Goal: Information Seeking & Learning: Learn about a topic

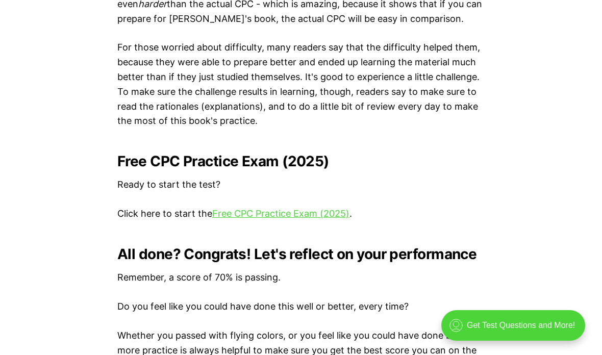
scroll to position [2000, 0]
click at [332, 208] on link "Free CPC Practice Exam (2025)" at bounding box center [280, 213] width 137 height 11
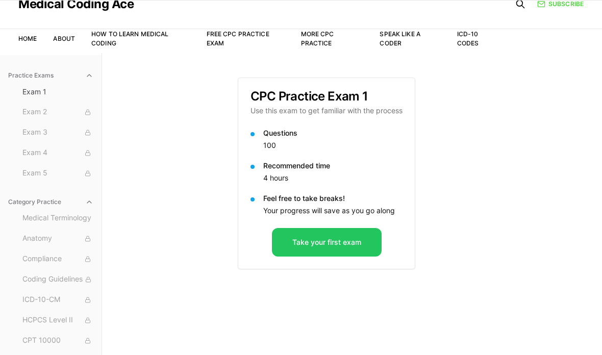
click at [360, 236] on button "Take your first exam" at bounding box center [327, 242] width 110 height 29
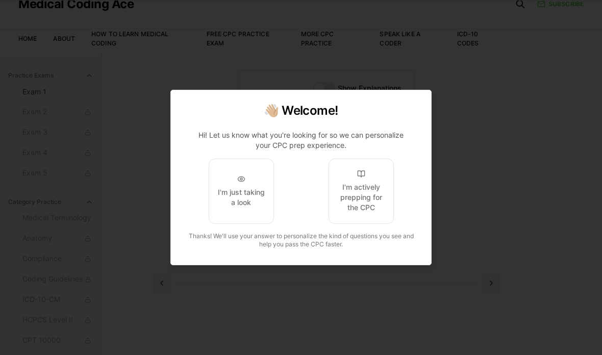
click at [381, 205] on div "I'm actively prepping for the CPC" at bounding box center [361, 197] width 48 height 31
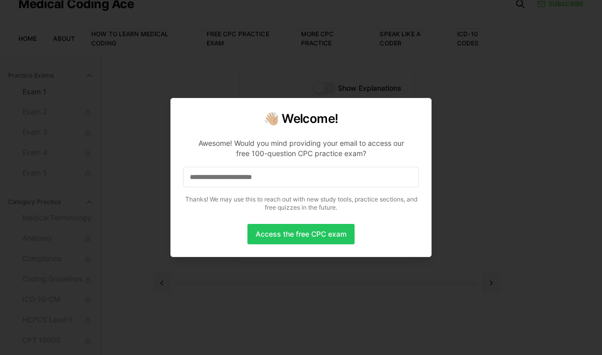
click at [348, 180] on input at bounding box center [301, 177] width 236 height 20
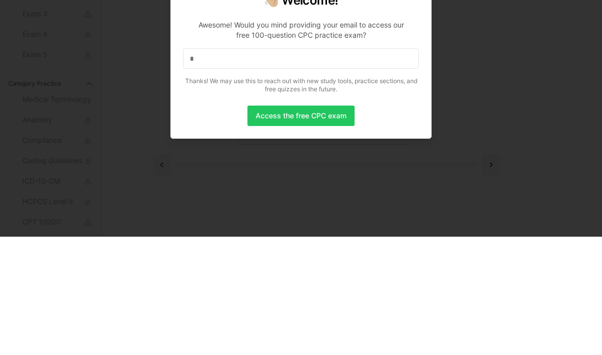
scroll to position [94, 0]
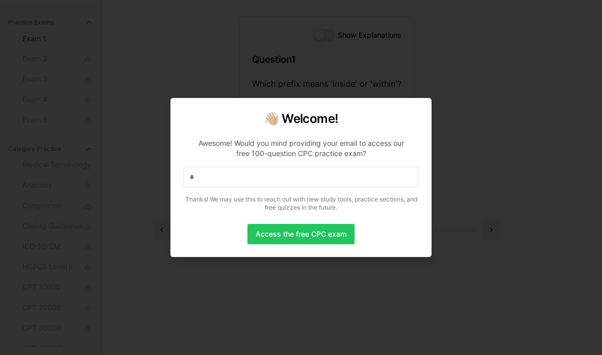
click at [323, 177] on input "*" at bounding box center [301, 177] width 236 height 20
click at [266, 169] on input at bounding box center [301, 177] width 236 height 20
click at [257, 180] on input "*" at bounding box center [301, 177] width 236 height 20
click at [246, 167] on input "**" at bounding box center [301, 177] width 236 height 20
click at [258, 171] on input "***" at bounding box center [301, 177] width 236 height 20
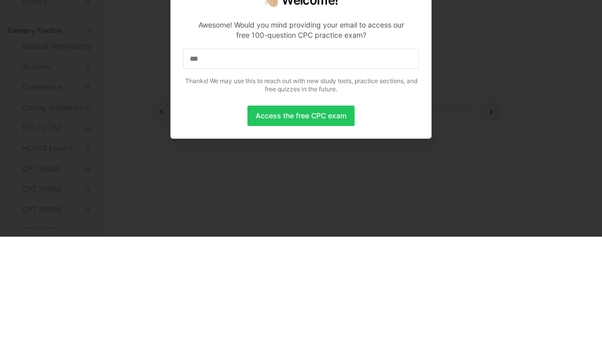
click at [210, 138] on div "Awesome! Would you mind providing your email to access our free 100-question CP…" at bounding box center [300, 148] width 219 height 20
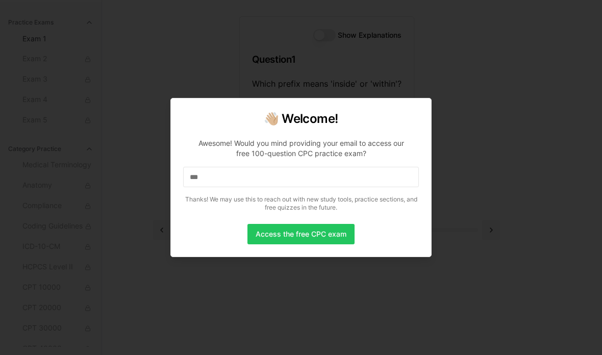
click at [213, 52] on div at bounding box center [301, 177] width 602 height 355
click at [225, 170] on input "***" at bounding box center [301, 177] width 236 height 20
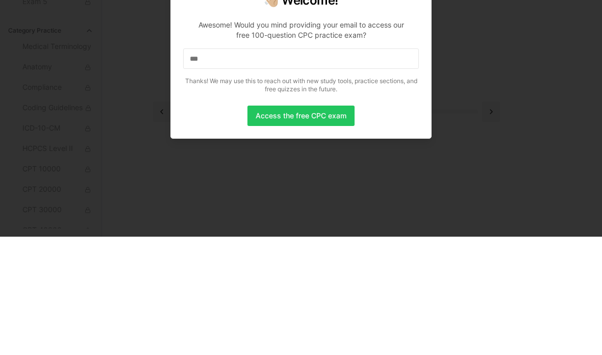
click at [212, 167] on input "***" at bounding box center [301, 177] width 236 height 20
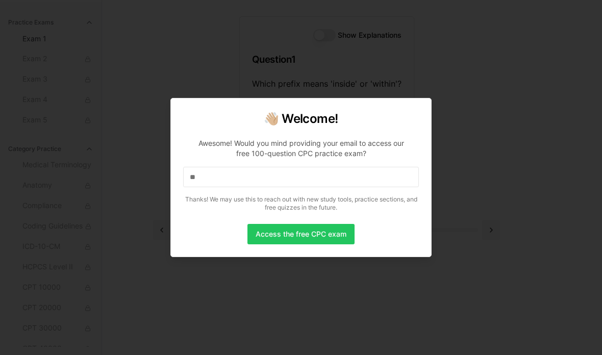
click at [572, 191] on div at bounding box center [301, 177] width 602 height 355
click at [285, 167] on input "**" at bounding box center [301, 177] width 236 height 20
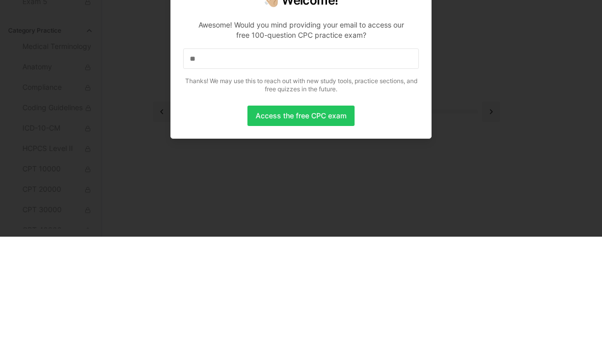
click at [213, 167] on input "**" at bounding box center [301, 177] width 236 height 20
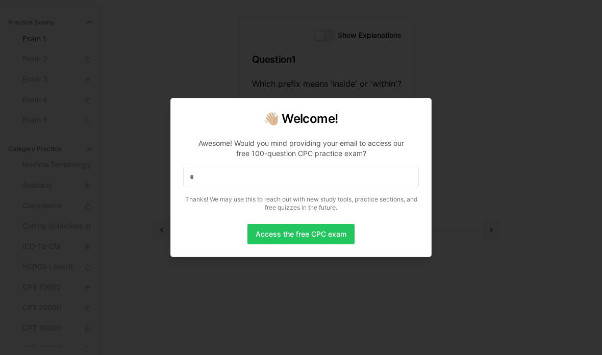
click at [571, 187] on div at bounding box center [301, 177] width 602 height 355
click at [355, 160] on p "Awesome! Would you mind providing your email to access our free 100-question CP…" at bounding box center [301, 173] width 236 height 86
click at [361, 167] on input "*" at bounding box center [301, 177] width 236 height 20
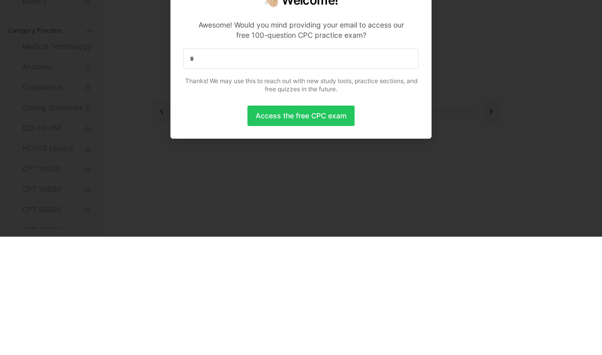
click at [251, 167] on input "*" at bounding box center [301, 177] width 236 height 20
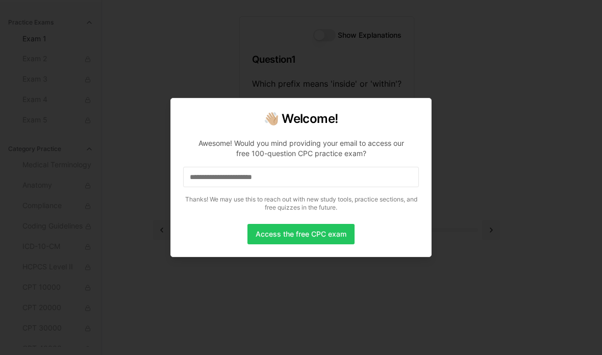
click at [347, 171] on input at bounding box center [301, 177] width 236 height 20
click at [267, 172] on input "*" at bounding box center [301, 177] width 236 height 20
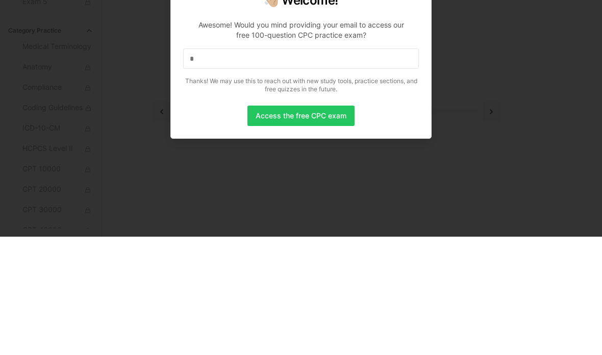
click at [208, 167] on input "*" at bounding box center [301, 177] width 236 height 20
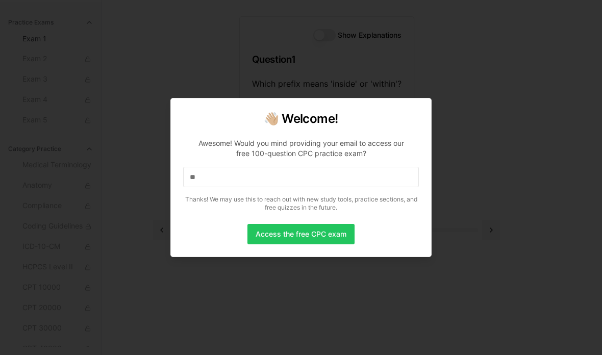
click at [237, 173] on input "**" at bounding box center [301, 177] width 236 height 20
click at [260, 174] on input "***" at bounding box center [301, 177] width 236 height 20
click at [263, 174] on input "****" at bounding box center [301, 177] width 236 height 20
click at [274, 174] on input "*****" at bounding box center [301, 177] width 236 height 20
click at [281, 178] on input "******" at bounding box center [301, 177] width 236 height 20
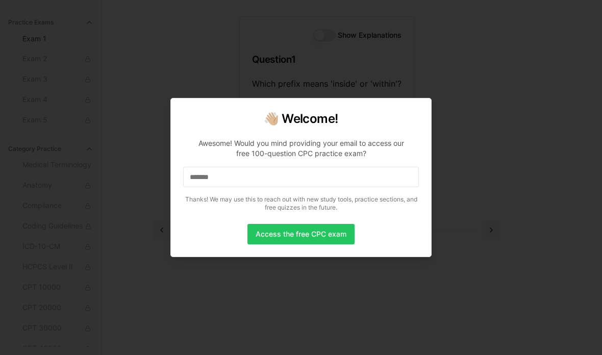
click at [286, 173] on input "*******" at bounding box center [301, 177] width 236 height 20
click at [312, 177] on input "********" at bounding box center [301, 177] width 236 height 20
click at [291, 169] on input "*********" at bounding box center [301, 177] width 236 height 20
click at [258, 172] on input "**********" at bounding box center [301, 177] width 236 height 20
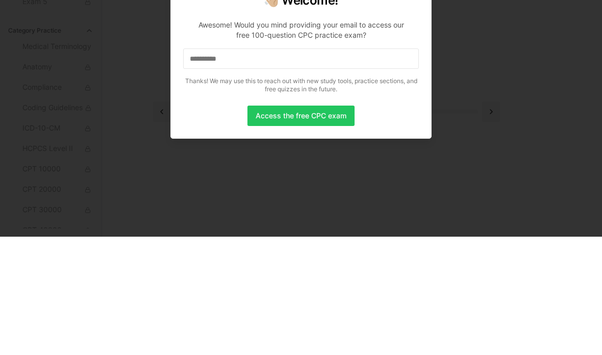
click at [260, 167] on input "**********" at bounding box center [301, 177] width 236 height 20
click at [236, 167] on input "**********" at bounding box center [301, 177] width 236 height 20
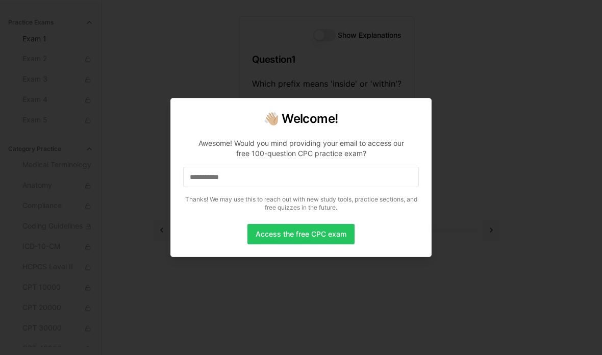
click at [260, 180] on input "**********" at bounding box center [301, 177] width 236 height 20
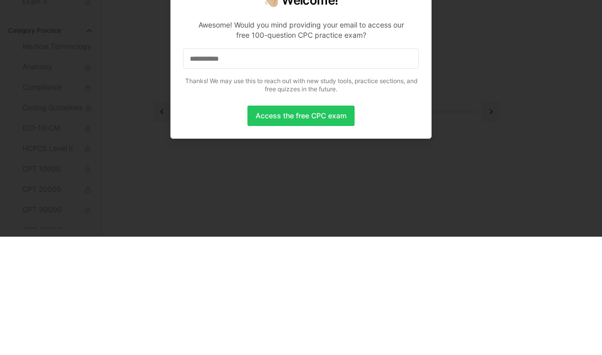
click at [196, 167] on input "**********" at bounding box center [301, 177] width 236 height 20
click at [254, 167] on input "**********" at bounding box center [301, 177] width 236 height 20
click at [275, 167] on input "**********" at bounding box center [301, 177] width 236 height 20
click at [197, 167] on input "**********" at bounding box center [301, 177] width 236 height 20
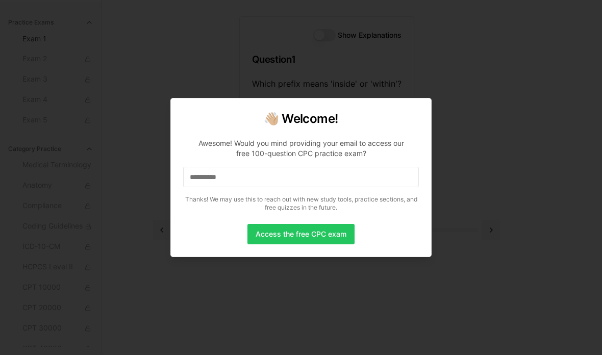
click at [250, 176] on input "**********" at bounding box center [301, 177] width 236 height 20
click at [258, 170] on input "**********" at bounding box center [301, 177] width 236 height 20
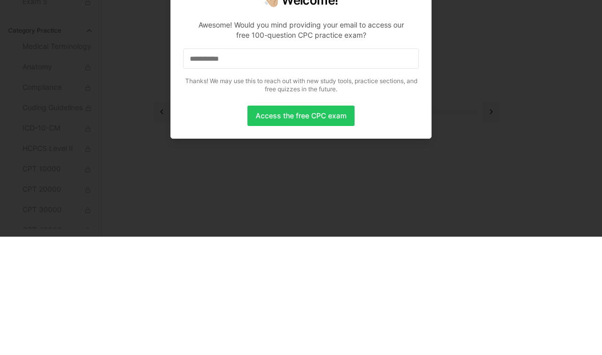
click at [233, 167] on input "**********" at bounding box center [301, 177] width 236 height 20
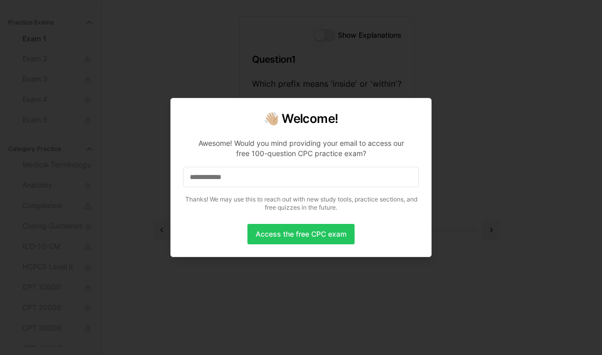
click at [256, 182] on input "**********" at bounding box center [301, 177] width 236 height 20
click at [321, 183] on input "**********" at bounding box center [301, 177] width 236 height 20
click at [318, 181] on input "**********" at bounding box center [301, 177] width 236 height 20
click at [349, 177] on input "**********" at bounding box center [301, 177] width 236 height 20
click at [348, 186] on input "**********" at bounding box center [301, 177] width 236 height 20
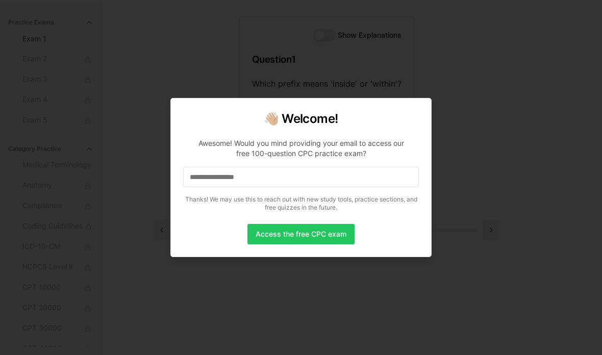
click at [358, 177] on input "**********" at bounding box center [301, 177] width 236 height 20
click at [376, 185] on input "**********" at bounding box center [301, 177] width 236 height 20
click at [376, 167] on input "**********" at bounding box center [301, 177] width 236 height 20
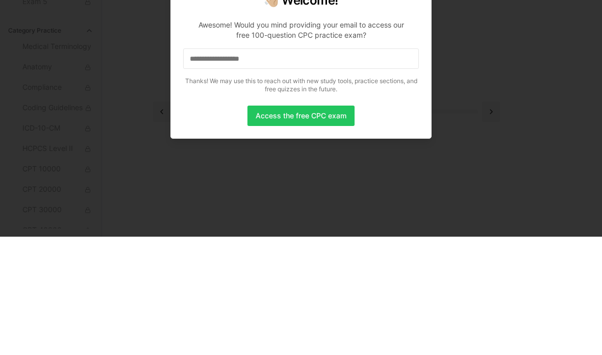
click at [325, 167] on input "**********" at bounding box center [301, 177] width 236 height 20
click at [320, 167] on input "**********" at bounding box center [301, 177] width 236 height 20
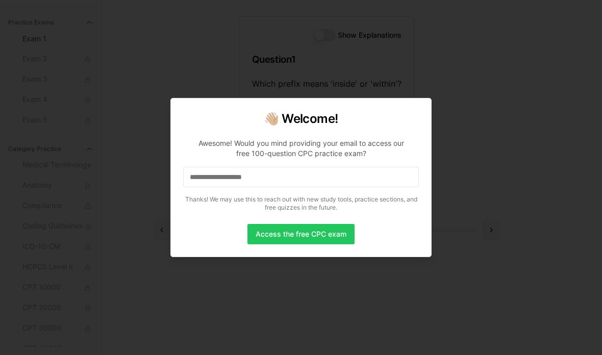
click at [352, 175] on input "**********" at bounding box center [301, 177] width 236 height 20
click at [347, 183] on input "**********" at bounding box center [301, 177] width 236 height 20
click at [377, 170] on input "**********" at bounding box center [301, 177] width 236 height 20
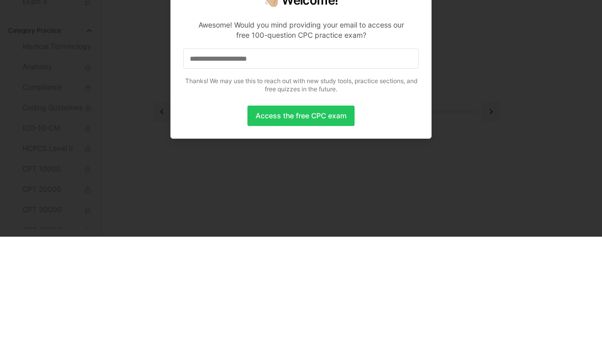
click at [312, 167] on input "**********" at bounding box center [301, 177] width 236 height 20
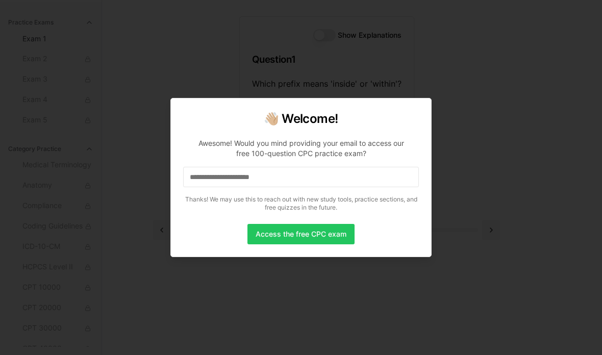
click at [316, 231] on button "Access the free CPC exam" at bounding box center [301, 234] width 107 height 20
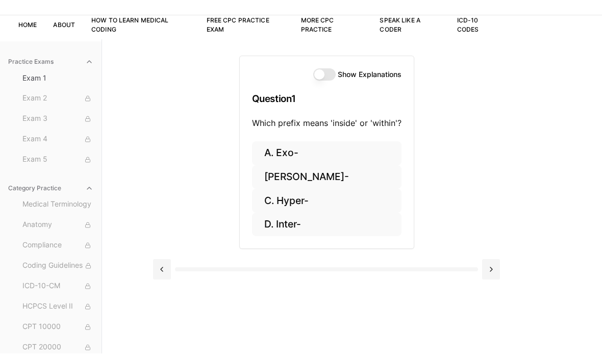
scroll to position [0, 0]
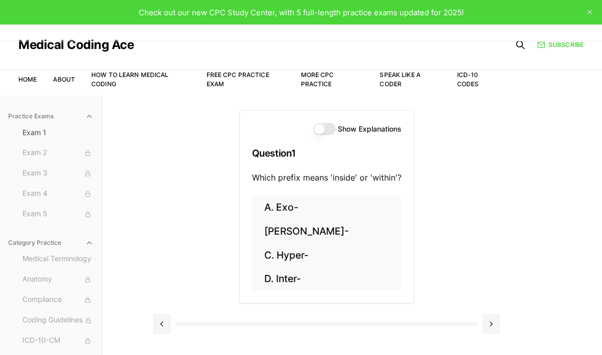
click at [492, 320] on button at bounding box center [491, 324] width 18 height 20
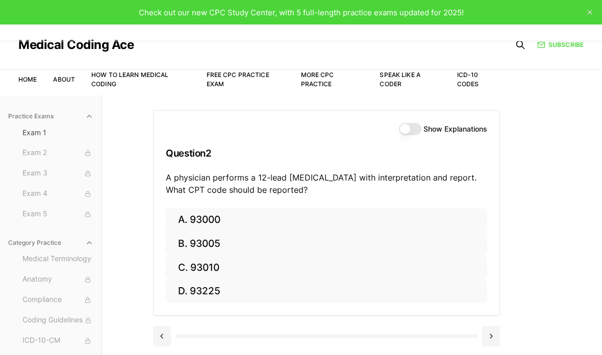
click at [166, 333] on button at bounding box center [162, 336] width 18 height 20
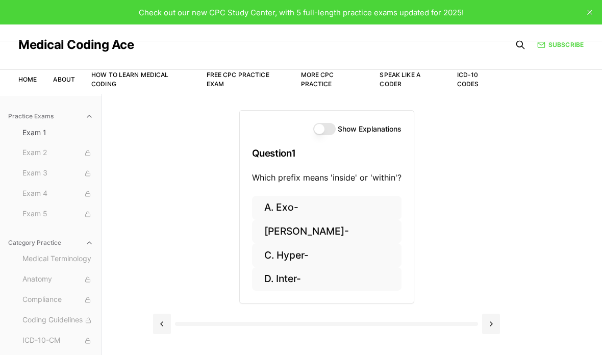
click at [486, 322] on button at bounding box center [491, 324] width 18 height 20
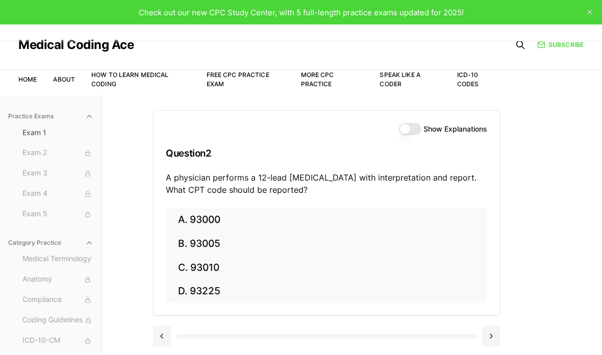
click at [484, 321] on div at bounding box center [326, 335] width 347 height 39
click at [487, 323] on div at bounding box center [326, 335] width 347 height 39
click at [493, 335] on button at bounding box center [491, 336] width 18 height 20
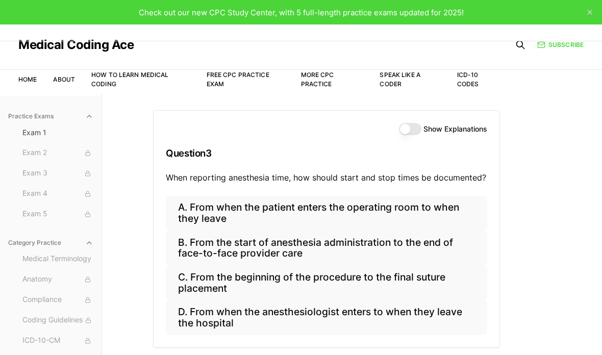
click at [494, 340] on div "A. From when the patient enters the operating room to when they leave B. From t…" at bounding box center [327, 272] width 346 height 152
click at [494, 342] on div "A. From when the patient enters the operating room to when they leave B. From t…" at bounding box center [327, 272] width 346 height 152
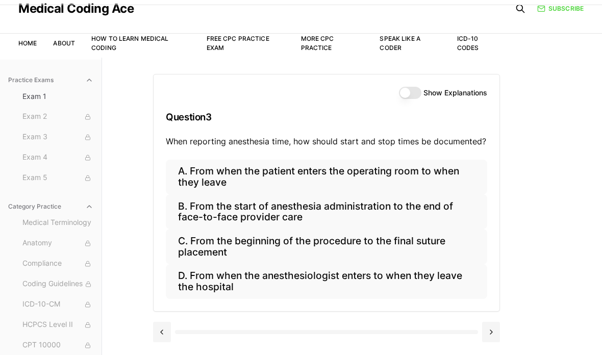
scroll to position [53, 0]
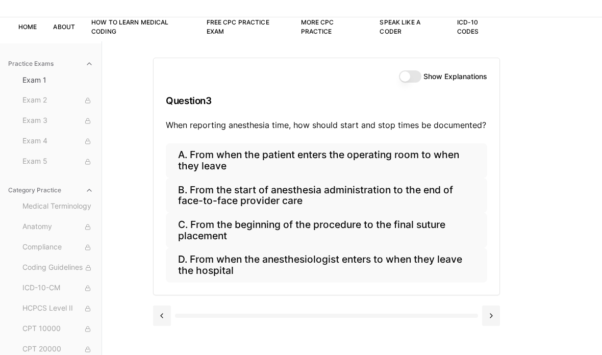
click at [407, 213] on button "C. From the beginning of the procedure to the final suture placement" at bounding box center [326, 230] width 321 height 35
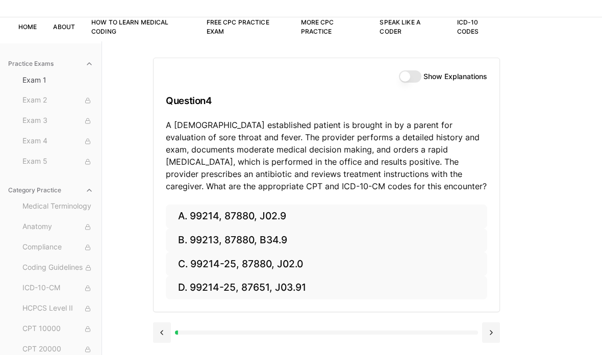
click at [336, 229] on button "B. 99213, 87880, B34.9" at bounding box center [326, 241] width 321 height 24
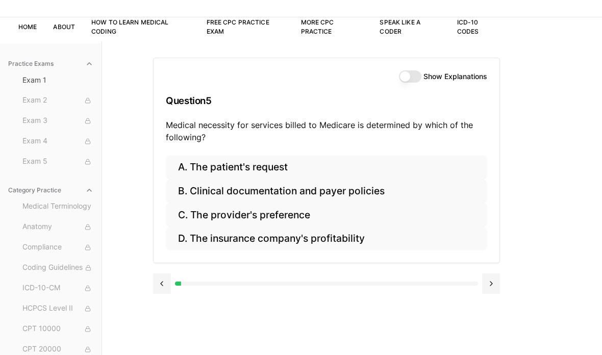
click at [160, 287] on button at bounding box center [162, 284] width 18 height 20
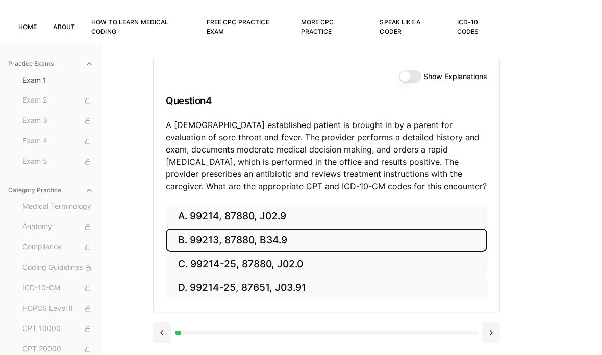
click at [162, 334] on button at bounding box center [162, 333] width 18 height 20
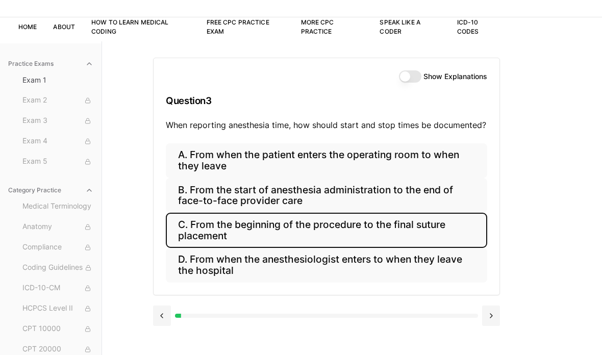
click at [165, 317] on button at bounding box center [162, 316] width 18 height 20
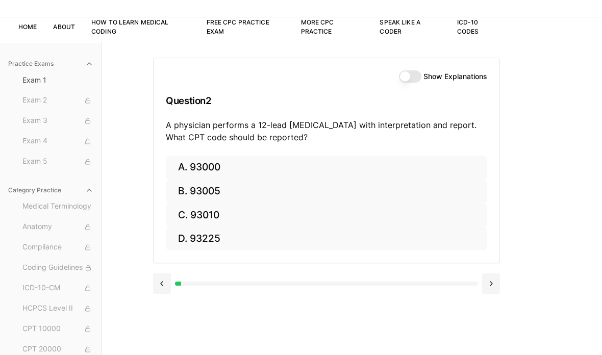
click at [164, 285] on button at bounding box center [162, 284] width 18 height 20
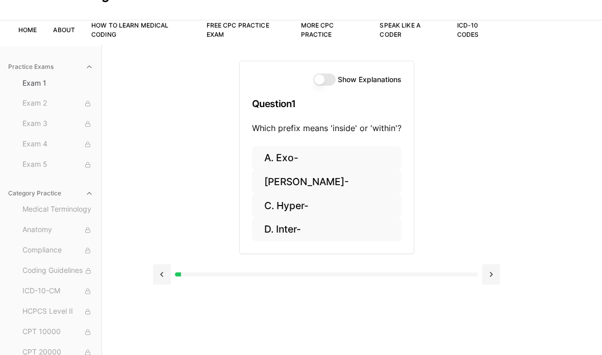
click at [310, 187] on button "B. Endo-" at bounding box center [327, 183] width 150 height 24
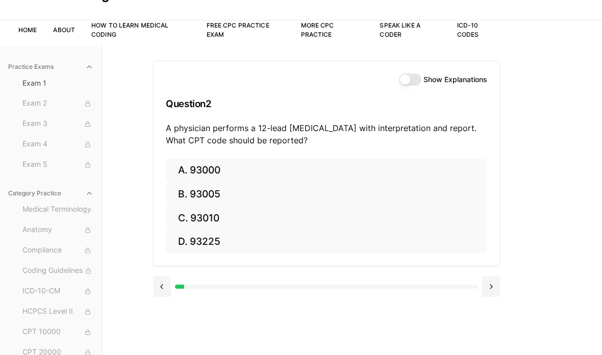
click at [161, 281] on button at bounding box center [162, 287] width 18 height 20
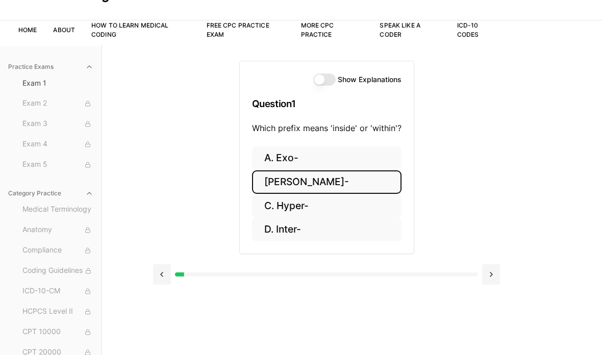
click at [162, 276] on button at bounding box center [162, 274] width 18 height 20
click at [157, 275] on button at bounding box center [162, 274] width 18 height 20
click at [163, 274] on button at bounding box center [162, 274] width 18 height 20
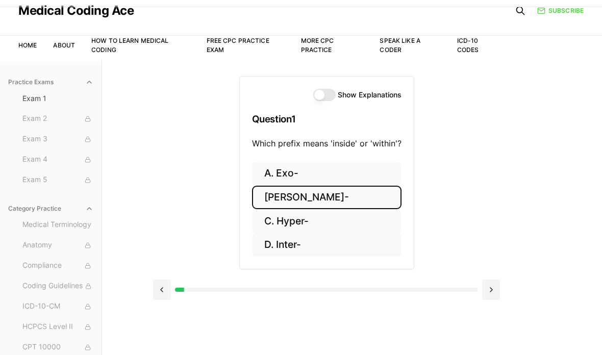
scroll to position [0, 0]
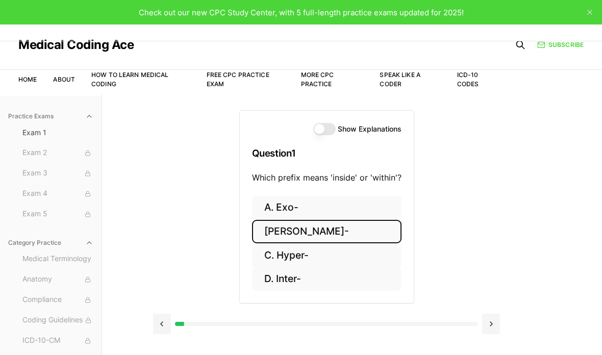
click at [334, 227] on button "B. Endo-" at bounding box center [327, 232] width 150 height 24
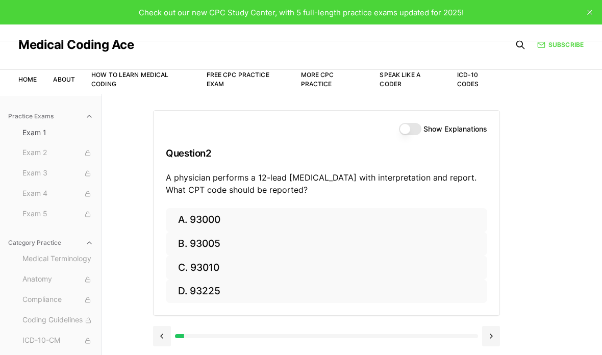
scroll to position [13, 0]
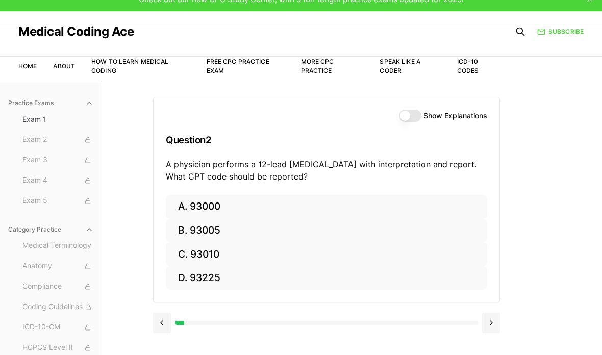
click at [182, 206] on button "A. 93000" at bounding box center [326, 207] width 321 height 24
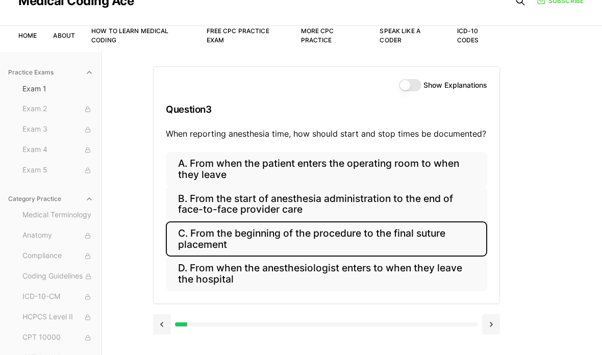
scroll to position [45, 0]
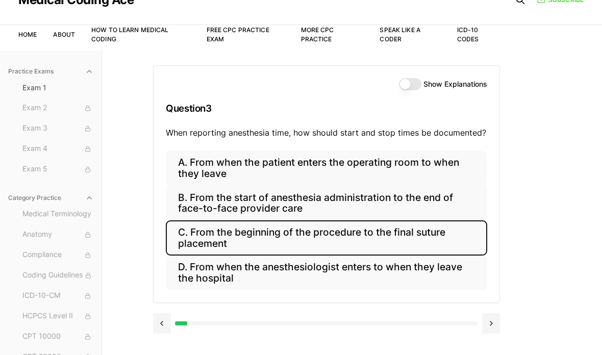
click at [183, 200] on button "B. From the start of anesthesia administration to the end of face-to-face provi…" at bounding box center [326, 203] width 321 height 35
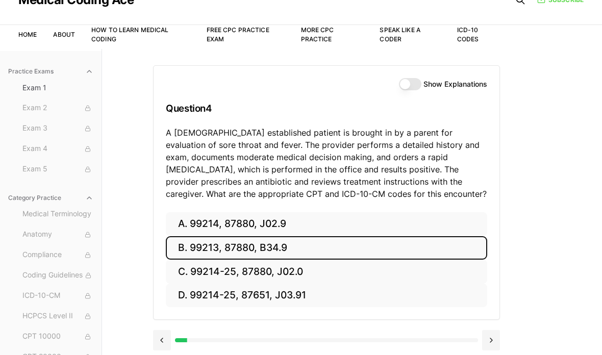
click at [197, 281] on button "C. 99214-25, 87880, J02.0" at bounding box center [326, 272] width 321 height 24
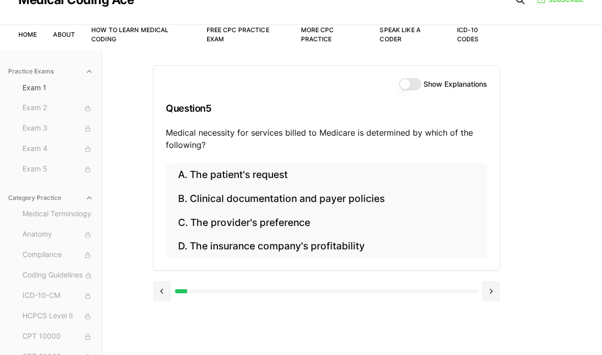
click at [179, 216] on button "C. The provider's preference" at bounding box center [326, 223] width 321 height 24
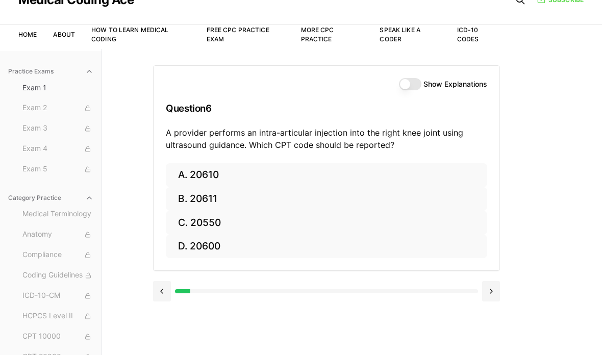
click at [163, 285] on button at bounding box center [162, 291] width 18 height 20
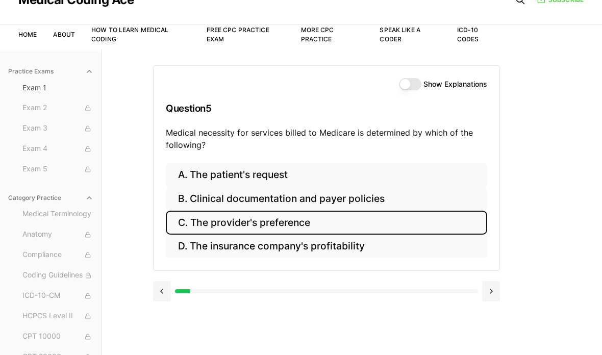
click at [158, 289] on button at bounding box center [162, 291] width 18 height 20
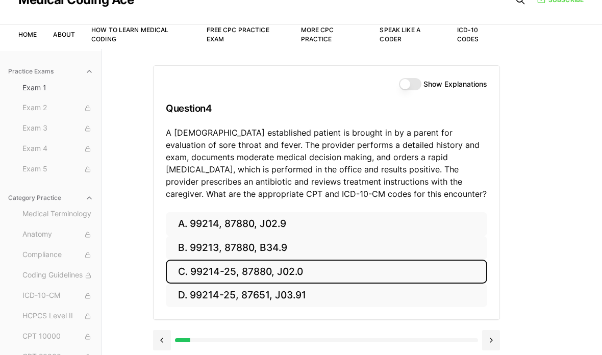
click at [185, 246] on button "B. 99213, 87880, B34.9" at bounding box center [326, 248] width 321 height 24
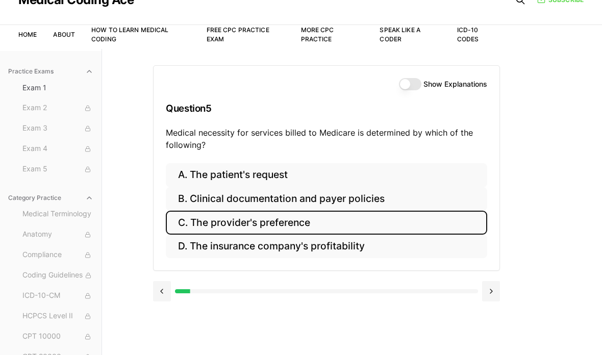
scroll to position [35, 0]
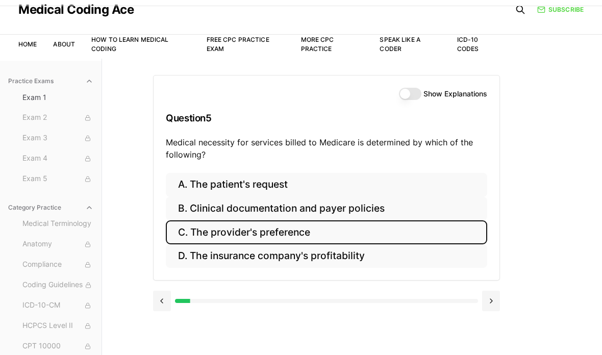
click at [176, 227] on button "C. The provider's preference" at bounding box center [326, 232] width 321 height 24
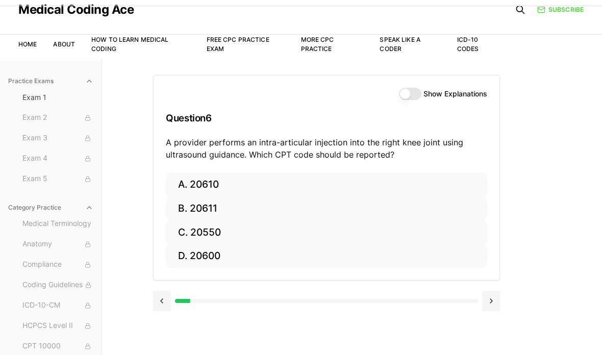
click at [183, 199] on button "B. 20611" at bounding box center [326, 209] width 321 height 24
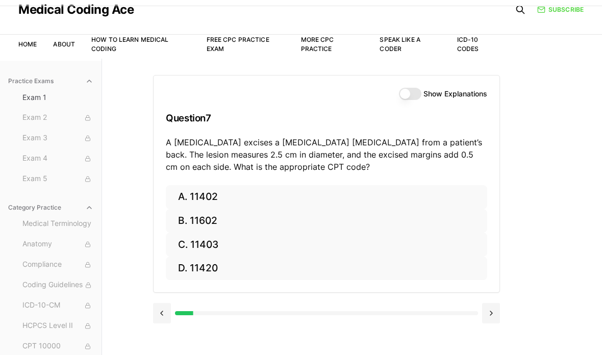
click at [183, 199] on button "A. 11402" at bounding box center [326, 197] width 321 height 24
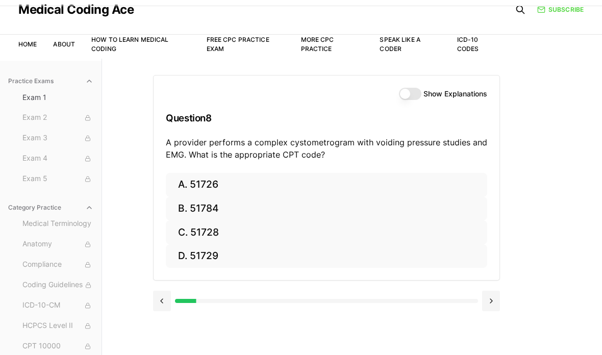
click at [160, 295] on button at bounding box center [162, 301] width 18 height 20
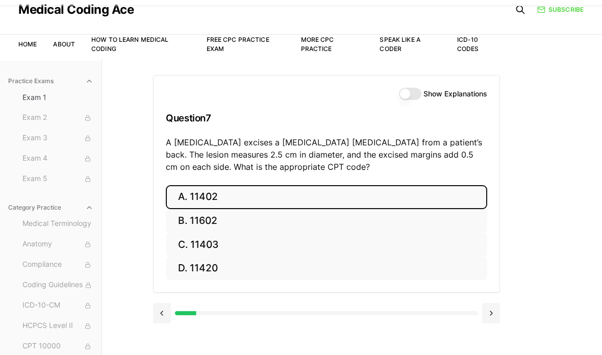
click at [160, 294] on div at bounding box center [326, 312] width 347 height 39
click at [157, 303] on button at bounding box center [162, 313] width 18 height 20
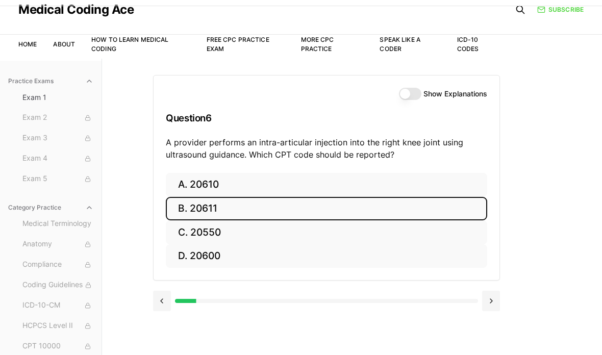
click at [154, 308] on button at bounding box center [162, 301] width 18 height 20
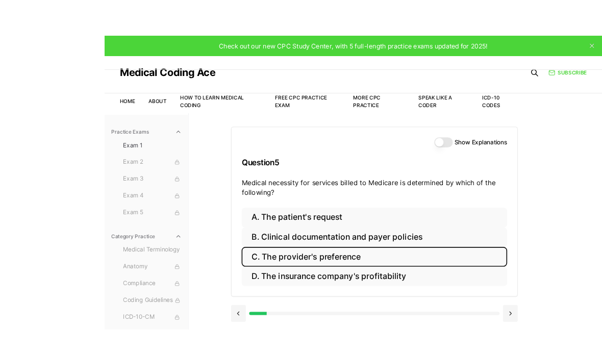
scroll to position [29, 0]
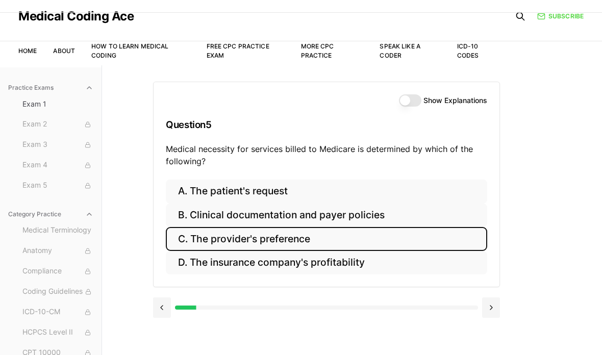
click at [153, 307] on button at bounding box center [162, 308] width 18 height 20
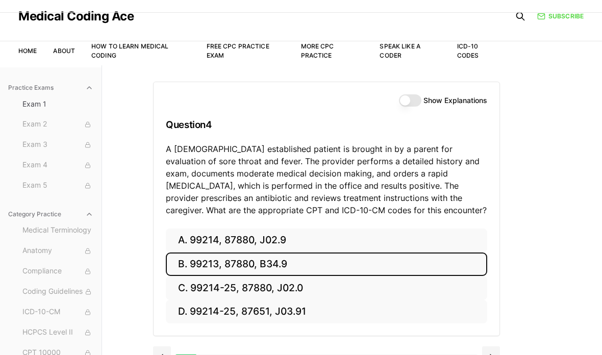
click at [162, 313] on div "A. 99214, 87880, J02.9 B. 99213, 87880, B34.9 C. 99214-25, 87880, J02.0 D. 9921…" at bounding box center [327, 283] width 346 height 108
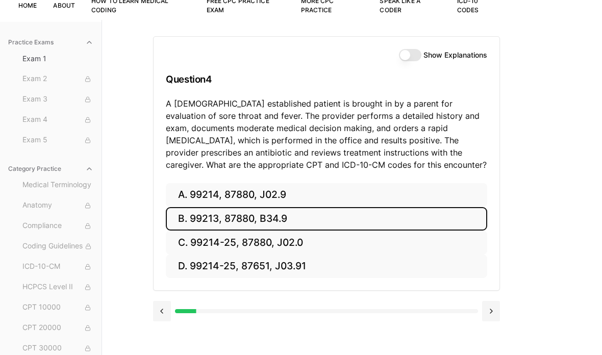
scroll to position [94, 0]
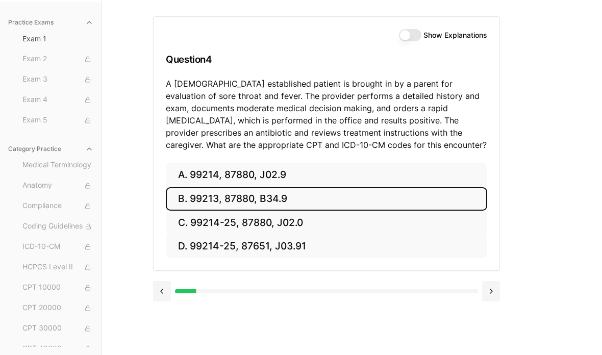
click at [161, 299] on button at bounding box center [162, 291] width 18 height 20
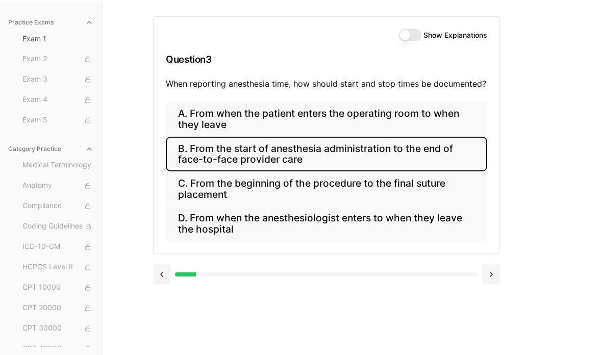
click at [163, 277] on button at bounding box center [162, 274] width 18 height 20
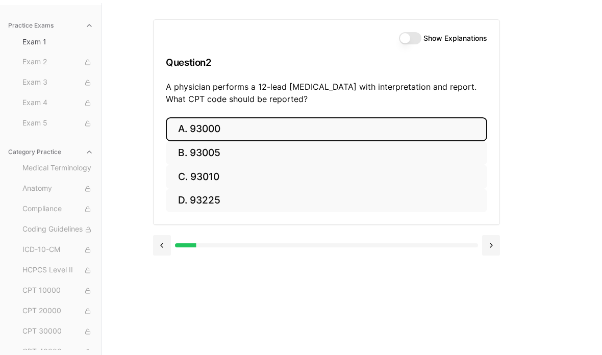
scroll to position [77, 0]
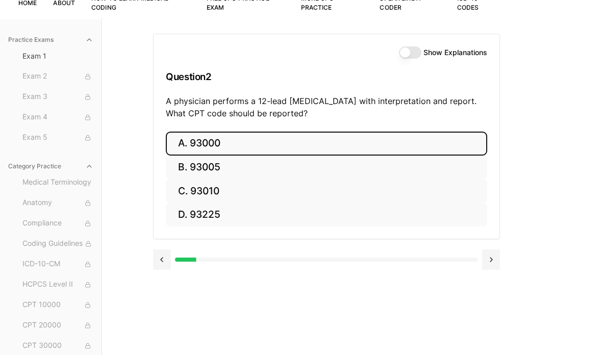
click at [492, 259] on button at bounding box center [491, 260] width 18 height 20
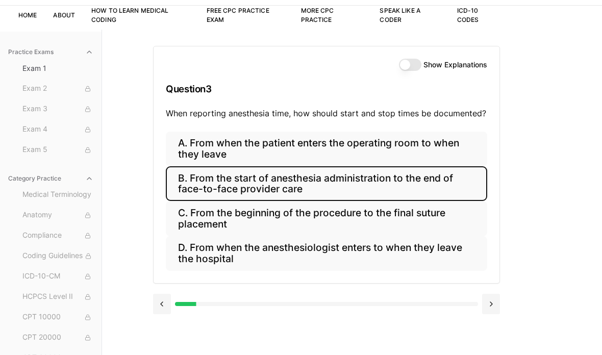
scroll to position [94, 0]
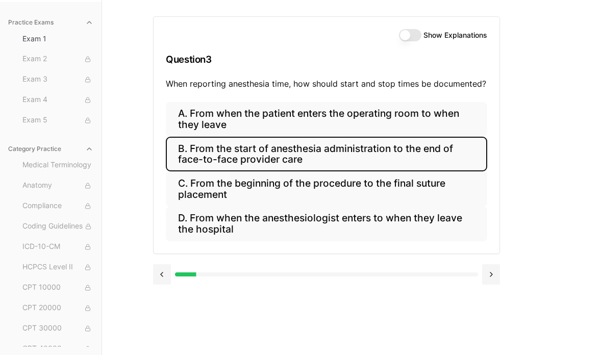
click at [491, 275] on button at bounding box center [491, 274] width 18 height 20
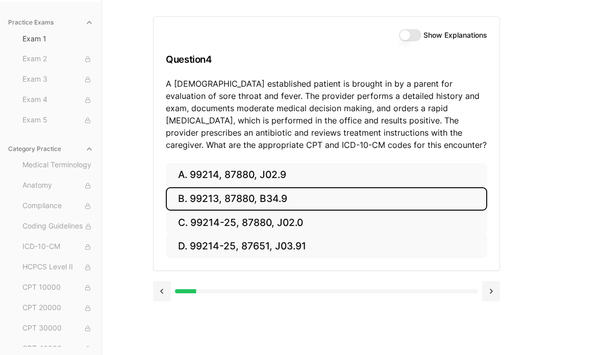
scroll to position [91, 0]
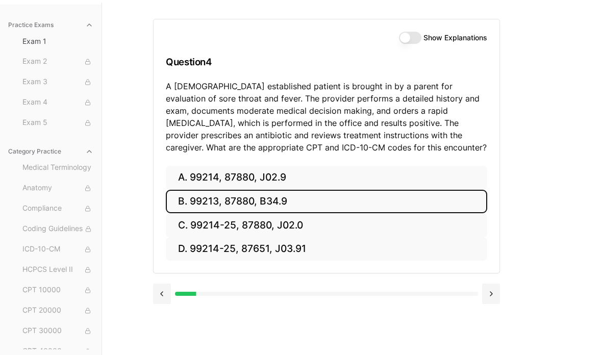
click at [164, 294] on button at bounding box center [162, 294] width 18 height 20
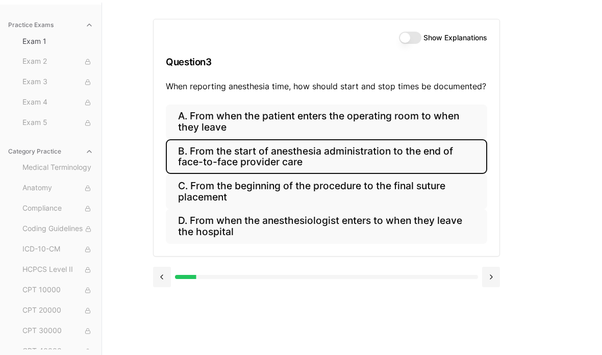
click at [285, 191] on button "C. From the beginning of the procedure to the final suture placement" at bounding box center [326, 191] width 321 height 35
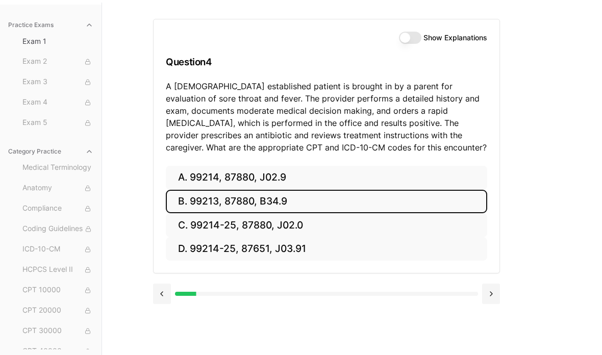
click at [163, 300] on button at bounding box center [162, 294] width 18 height 20
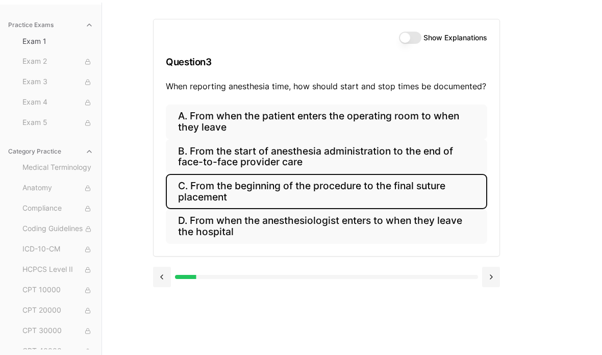
click at [512, 277] on div "Show Explanations Question 3 When reporting anesthesia time, how should start a…" at bounding box center [352, 180] width 398 height 355
click at [490, 271] on button at bounding box center [491, 277] width 18 height 20
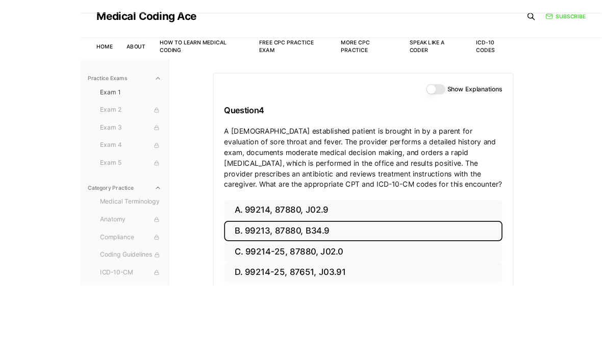
scroll to position [94, 0]
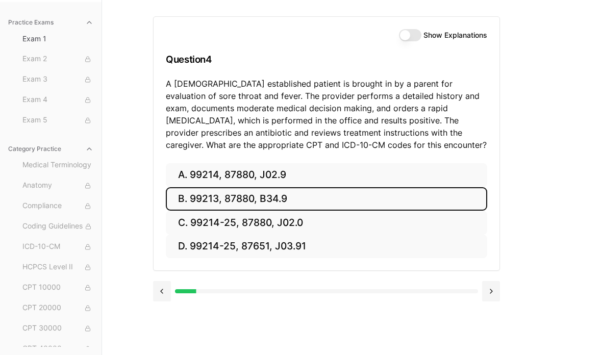
click at [167, 192] on button "B. 99213, 87880, B34.9" at bounding box center [326, 199] width 321 height 24
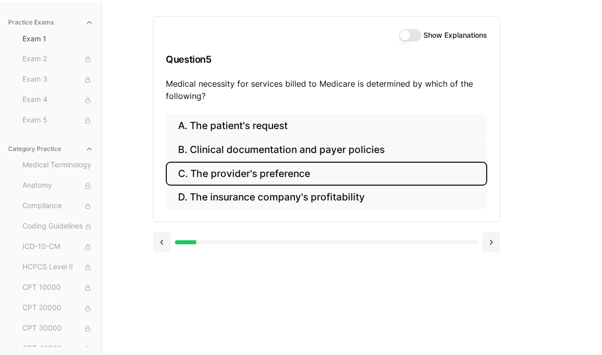
click at [170, 192] on button "D. The insurance company's profitability" at bounding box center [326, 198] width 321 height 24
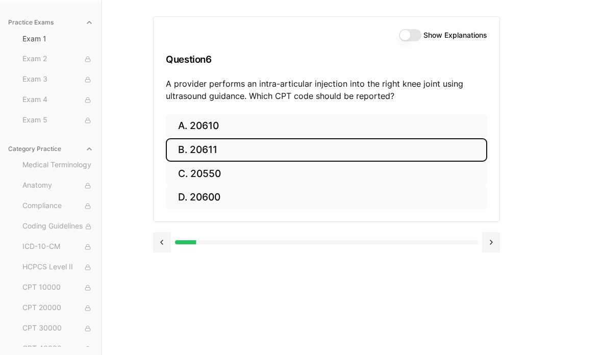
click at [162, 239] on button at bounding box center [162, 242] width 18 height 20
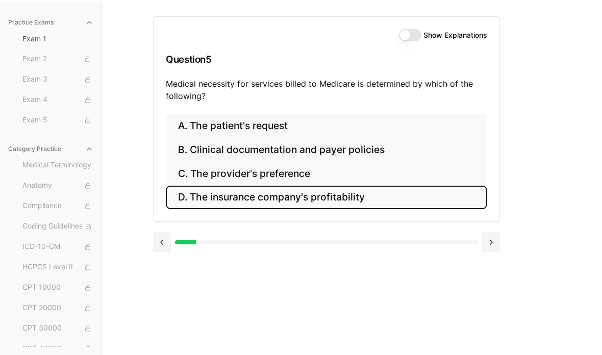
click at [158, 248] on button at bounding box center [162, 242] width 18 height 20
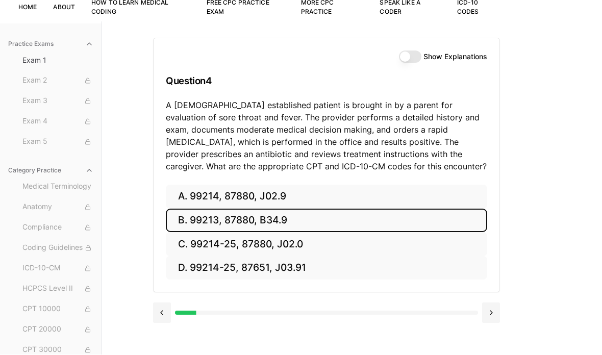
scroll to position [53, 0]
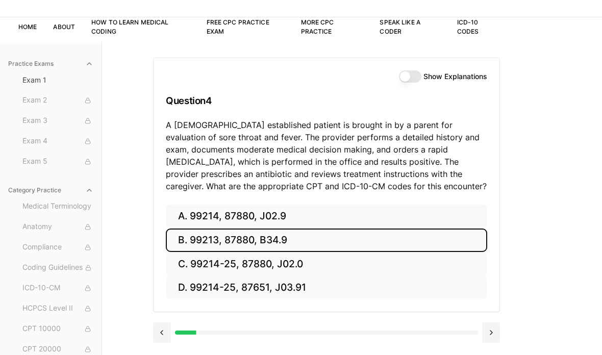
click at [185, 237] on button "B. 99213, 87880, B34.9" at bounding box center [326, 241] width 321 height 24
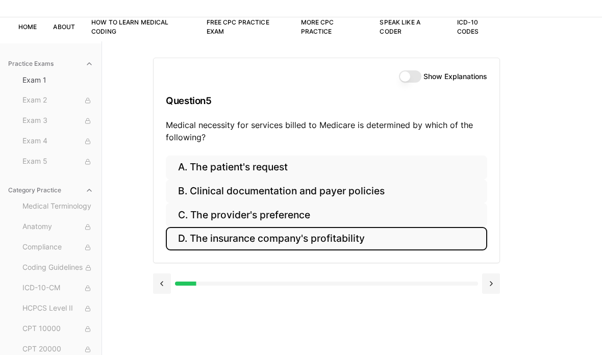
click at [399, 181] on button "B. Clinical documentation and payer policies" at bounding box center [326, 192] width 321 height 24
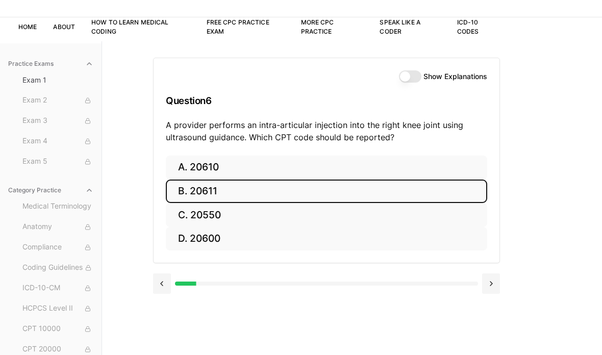
click at [181, 192] on button "B. 20611" at bounding box center [326, 192] width 321 height 24
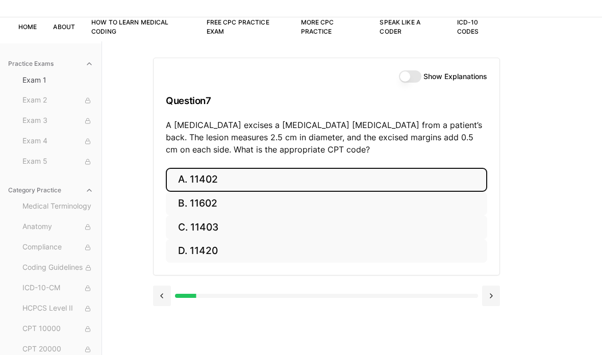
click at [226, 221] on button "C. 11403" at bounding box center [326, 227] width 321 height 24
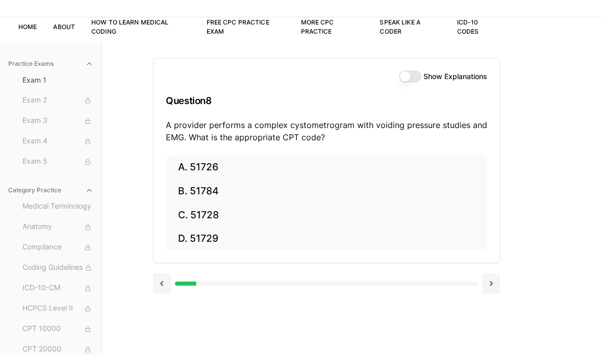
click at [158, 283] on button at bounding box center [162, 284] width 18 height 20
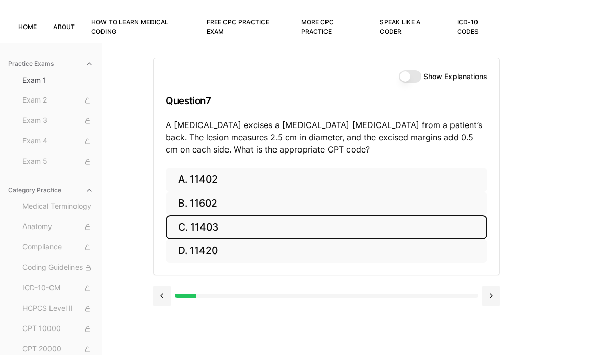
click at [283, 221] on button "C. 11403" at bounding box center [326, 227] width 321 height 24
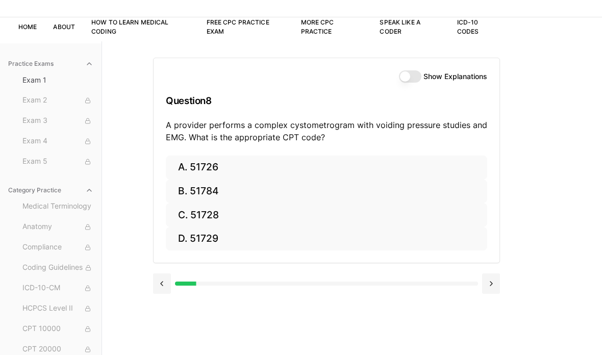
scroll to position [72, 0]
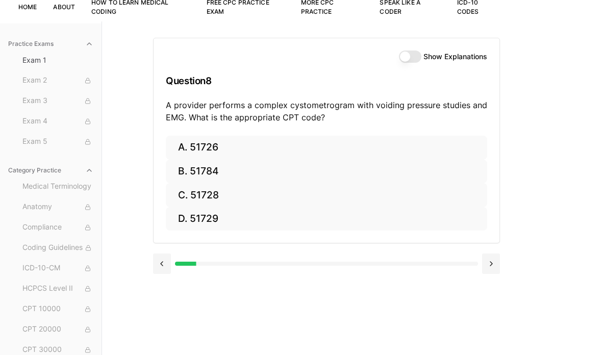
click at [190, 194] on button "C. 51728" at bounding box center [326, 195] width 321 height 24
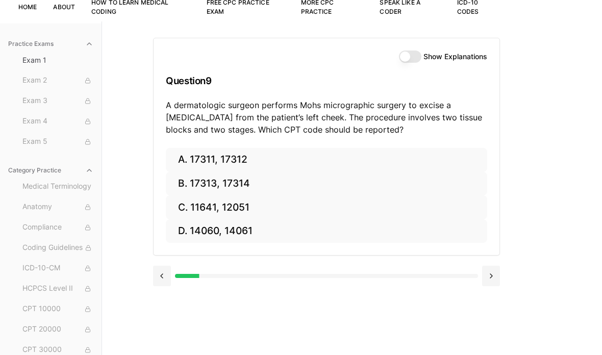
click at [229, 159] on button "A. 17311, 17312" at bounding box center [326, 160] width 321 height 24
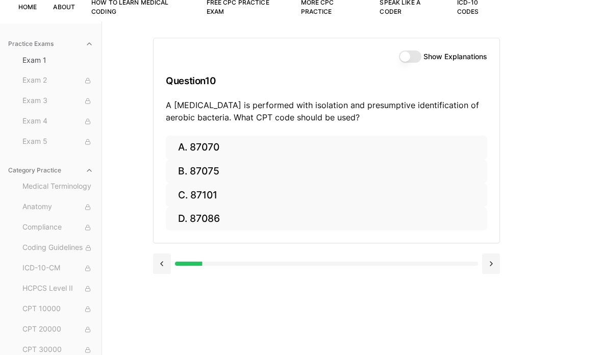
click at [282, 148] on button "A. 87070" at bounding box center [326, 148] width 321 height 24
click at [351, 147] on button "A. 63030" at bounding box center [326, 148] width 321 height 24
click at [387, 140] on button "A. E11.9" at bounding box center [326, 148] width 321 height 24
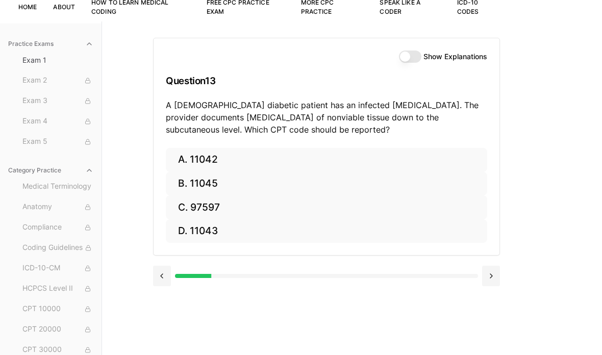
click at [332, 156] on button "A. 11042" at bounding box center [326, 160] width 321 height 24
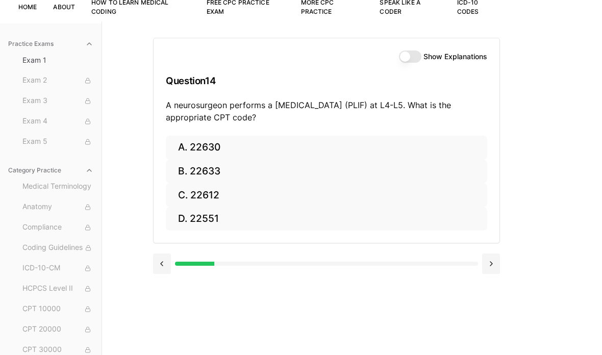
click at [372, 145] on button "A. 22630" at bounding box center [326, 148] width 321 height 24
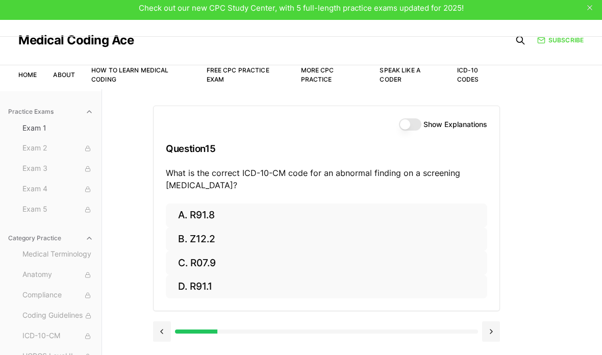
scroll to position [6, 0]
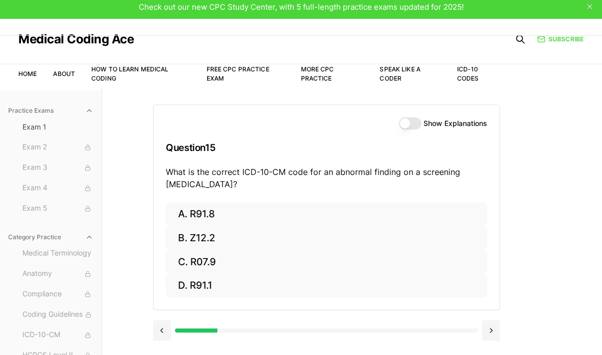
click at [384, 209] on button "A. R91.8" at bounding box center [326, 215] width 321 height 24
click at [192, 215] on button "A. 62270" at bounding box center [326, 215] width 321 height 24
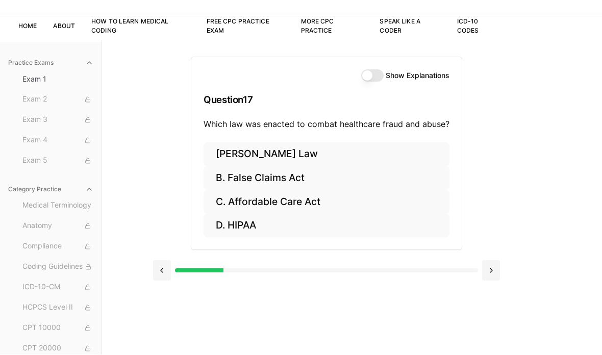
scroll to position [0, 0]
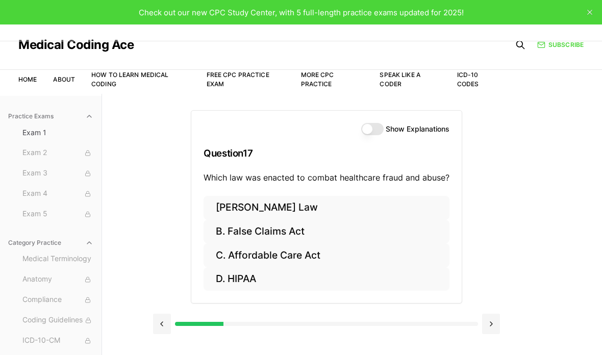
click at [377, 274] on button "D. HIPAA" at bounding box center [327, 279] width 246 height 24
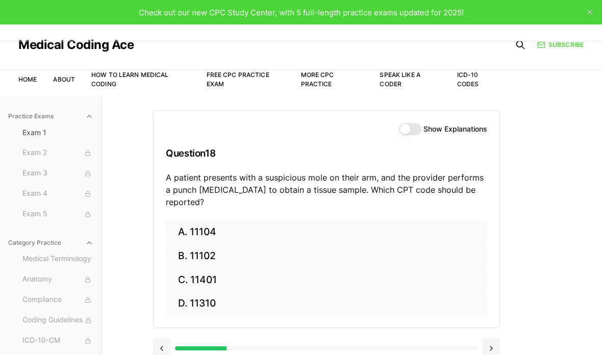
click at [290, 220] on button "A. 11104" at bounding box center [326, 232] width 321 height 24
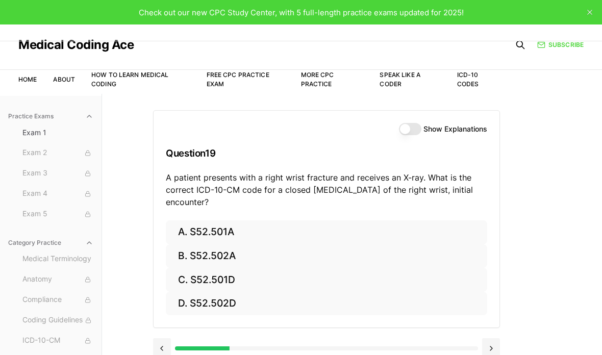
click at [178, 236] on button "A. S52.501A" at bounding box center [326, 232] width 321 height 24
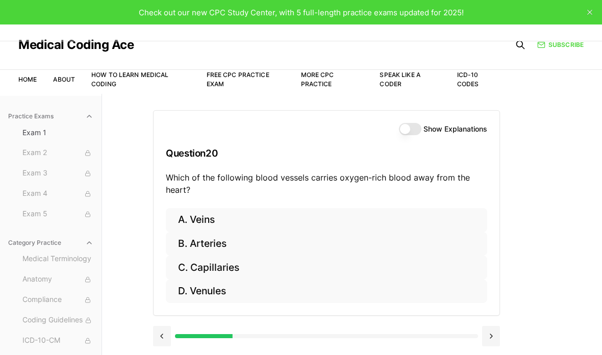
click at [146, 334] on div "Practice Exams Exam 1 Exam 2 Exam 3 Exam 4 Exam 5 Category Practice Medical Ter…" at bounding box center [301, 271] width 602 height 355
click at [161, 329] on button at bounding box center [162, 336] width 18 height 20
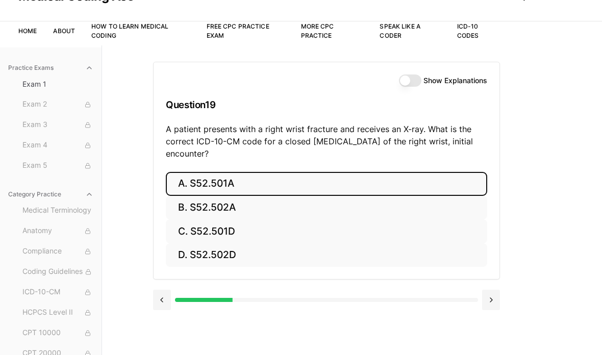
scroll to position [53, 0]
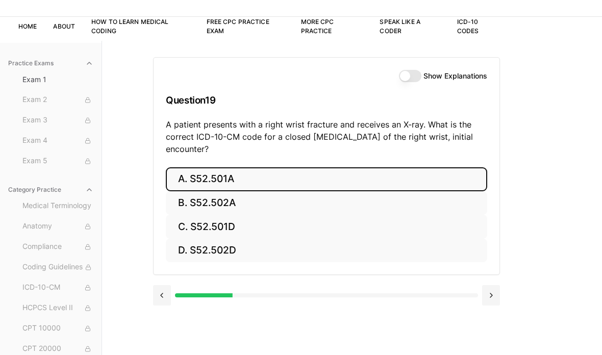
click at [500, 283] on div at bounding box center [326, 294] width 347 height 39
click at [488, 296] on button at bounding box center [491, 295] width 18 height 20
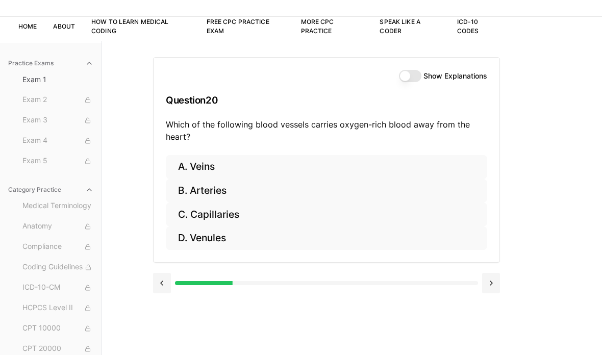
click at [186, 210] on button "C. Capillaries" at bounding box center [326, 215] width 321 height 24
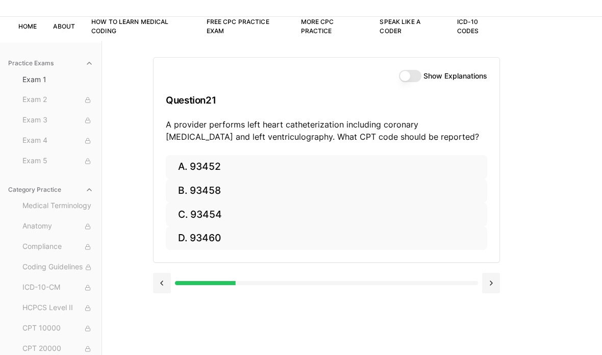
click at [257, 182] on button "B. 93458" at bounding box center [326, 191] width 321 height 24
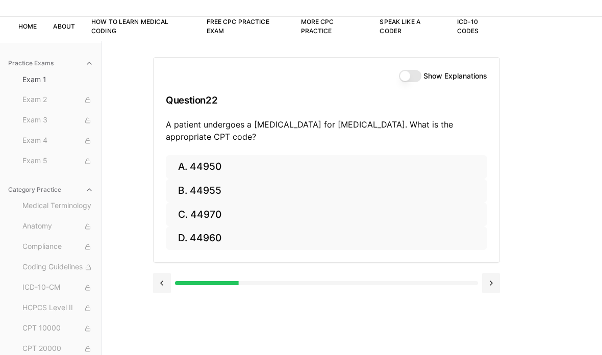
click at [325, 203] on button "C. 44970" at bounding box center [326, 215] width 321 height 24
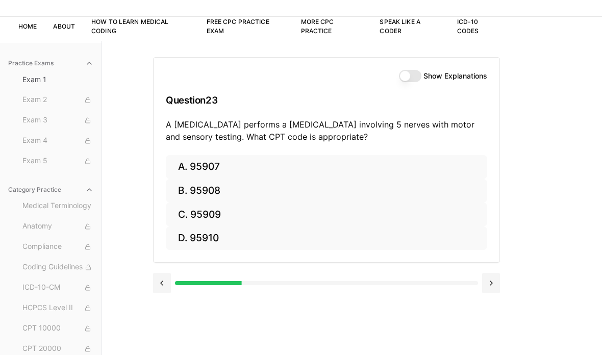
click at [188, 165] on button "A. 95907" at bounding box center [326, 167] width 321 height 24
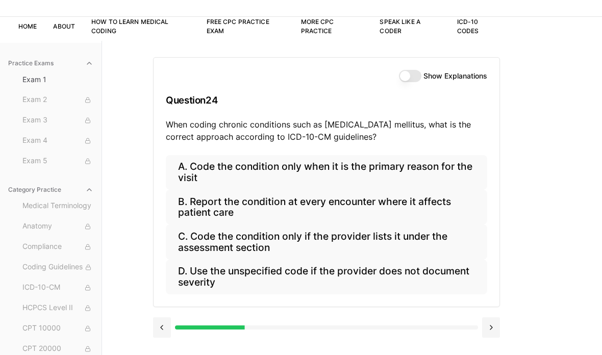
click at [437, 204] on button "B. Report the condition at every encounter where it affects patient care" at bounding box center [326, 207] width 321 height 35
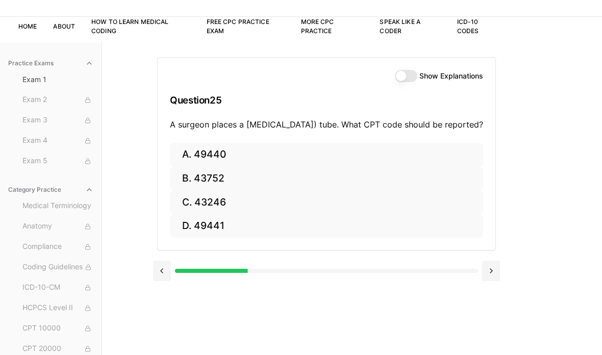
click at [241, 212] on button "C. 43246" at bounding box center [326, 202] width 313 height 24
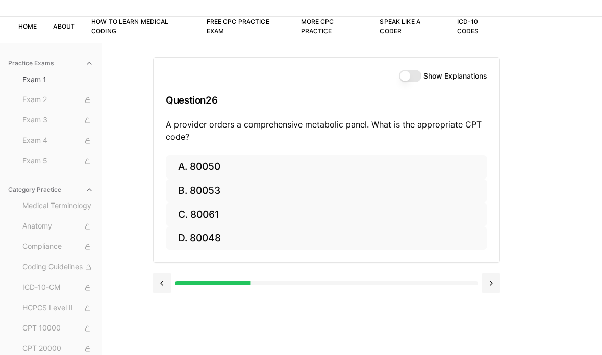
click at [173, 191] on button "B. 80053" at bounding box center [326, 191] width 321 height 24
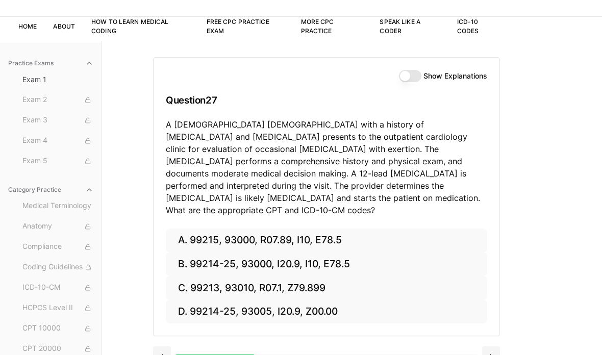
click at [97, 157] on button "Exam 5" at bounding box center [57, 161] width 79 height 16
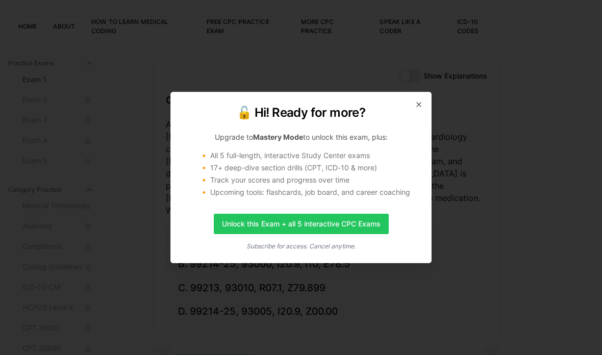
click at [148, 284] on div at bounding box center [301, 177] width 602 height 355
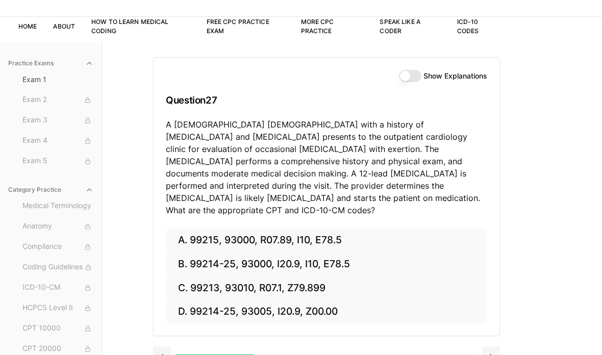
click at [181, 253] on button "B. 99214-25, 93000, I20.9, I10, E78.5" at bounding box center [326, 265] width 321 height 24
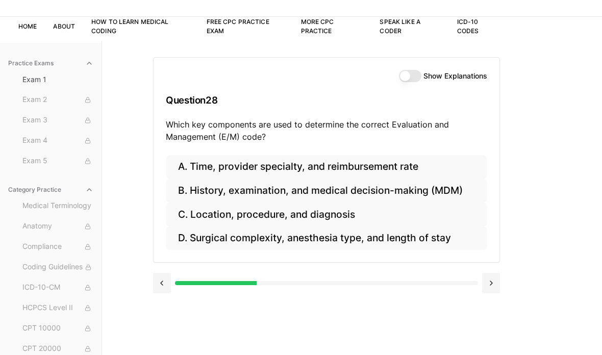
click at [355, 182] on button "B. History, examination, and medical decision-making (MDM)" at bounding box center [326, 191] width 321 height 24
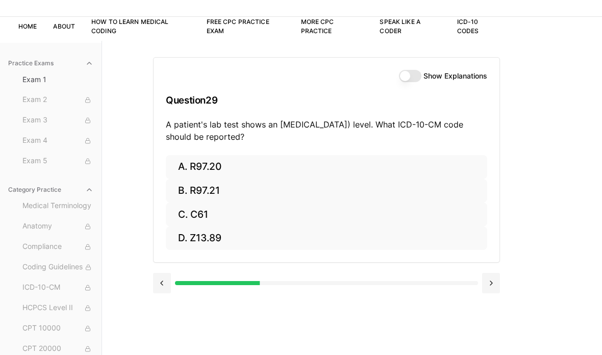
click at [212, 167] on button "A. R97.20" at bounding box center [326, 167] width 321 height 24
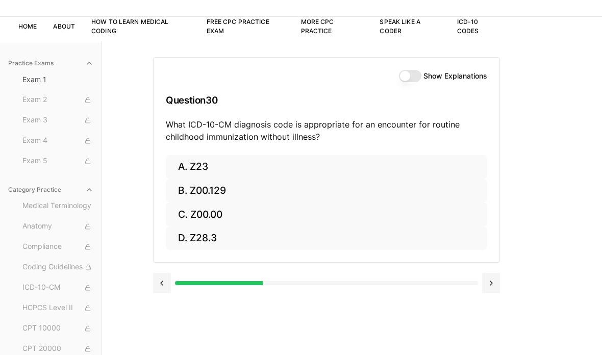
click at [166, 281] on button at bounding box center [162, 283] width 18 height 20
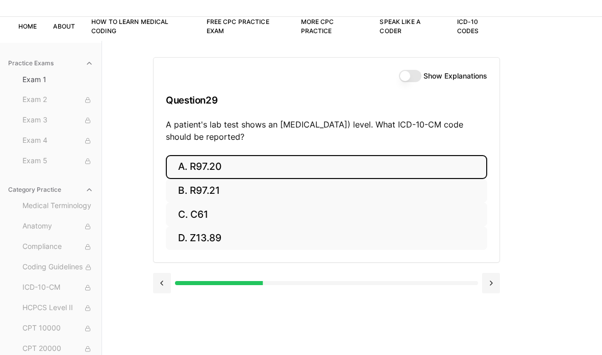
click at [496, 277] on button at bounding box center [491, 283] width 18 height 20
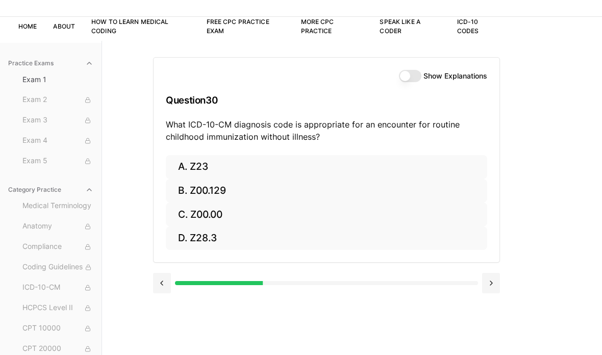
click at [184, 211] on button "C. Z00.00" at bounding box center [326, 215] width 321 height 24
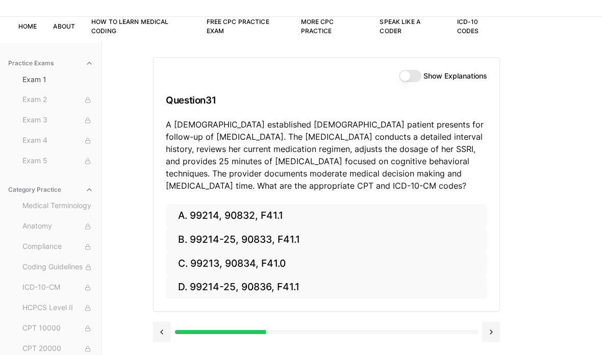
click at [154, 330] on button at bounding box center [162, 332] width 18 height 20
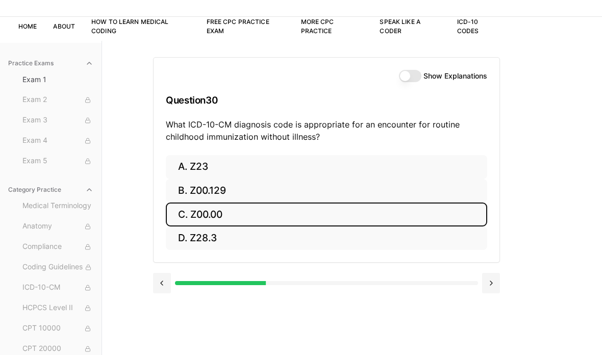
click at [182, 196] on button "B. Z00.129" at bounding box center [326, 191] width 321 height 24
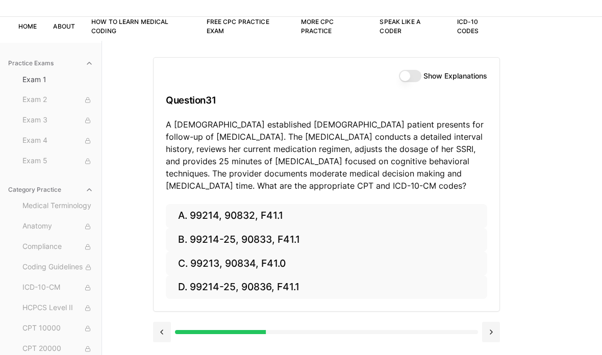
click at [165, 328] on button at bounding box center [162, 332] width 18 height 20
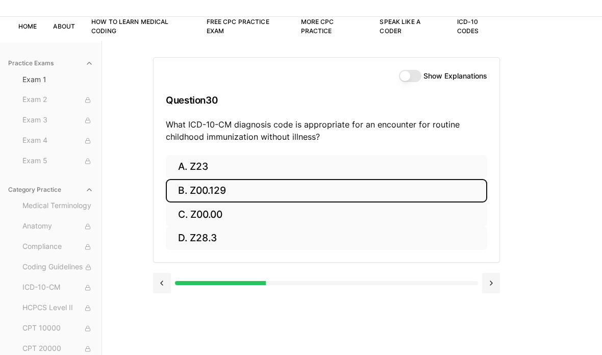
click at [467, 282] on div at bounding box center [326, 283] width 303 height 4
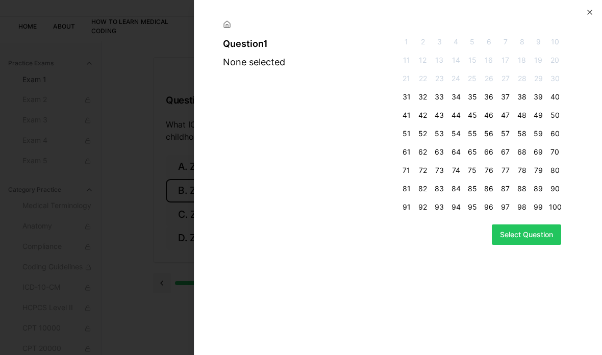
click at [132, 103] on div at bounding box center [301, 177] width 602 height 355
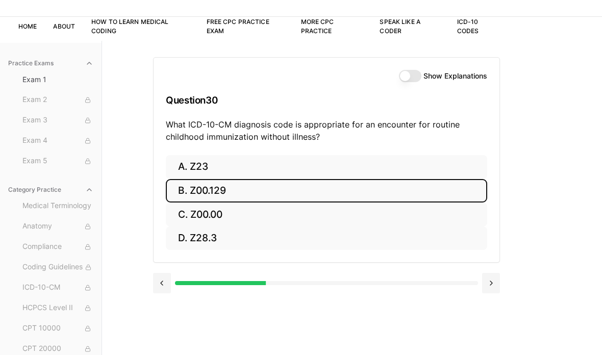
click at [491, 278] on button at bounding box center [491, 283] width 18 height 20
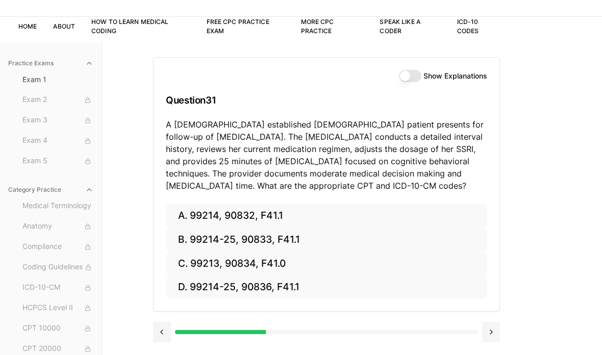
click at [181, 210] on button "A. 99214, 90832, F41.1" at bounding box center [326, 216] width 321 height 24
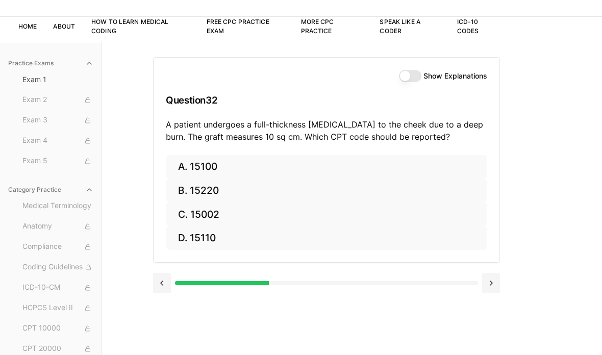
click at [253, 187] on button "B. 15220" at bounding box center [326, 191] width 321 height 24
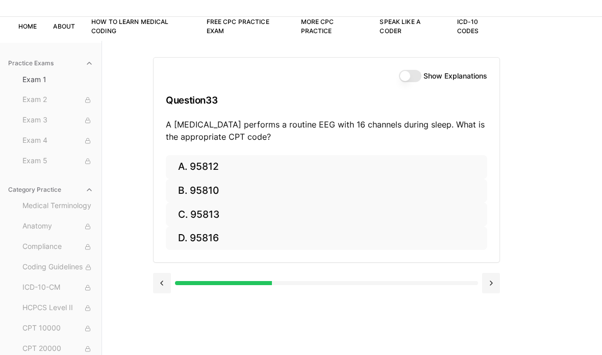
scroll to position [94, 0]
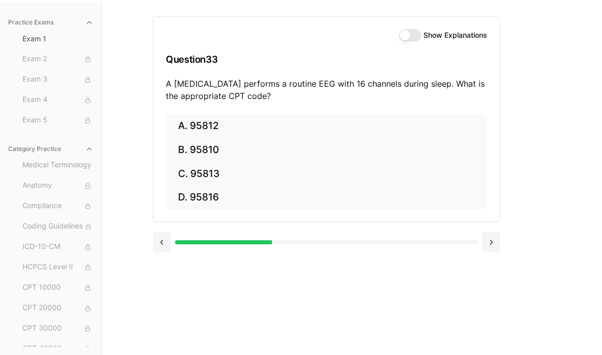
click at [183, 121] on button "A. 95812" at bounding box center [326, 126] width 321 height 24
click at [488, 240] on button at bounding box center [491, 242] width 18 height 20
click at [161, 237] on button at bounding box center [162, 242] width 18 height 20
click at [172, 143] on button "B. 47563" at bounding box center [326, 150] width 321 height 24
click at [187, 123] on button "A. 58558" at bounding box center [326, 126] width 321 height 24
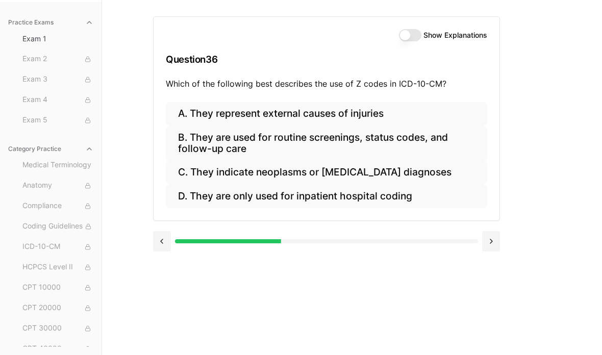
click at [189, 118] on button "A. They represent external causes of injuries" at bounding box center [326, 114] width 321 height 24
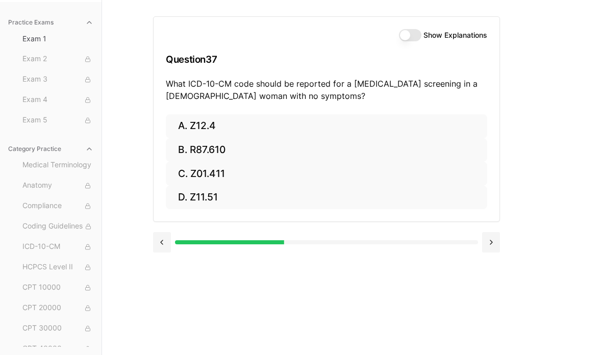
click at [188, 148] on button "B. R87.610" at bounding box center [326, 150] width 321 height 24
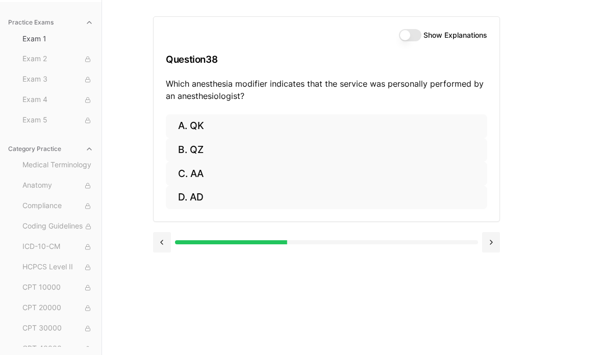
click at [182, 171] on button "C. AA" at bounding box center [326, 174] width 321 height 24
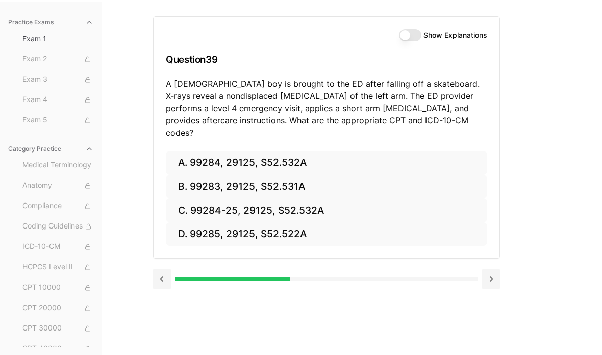
click at [184, 199] on button "C. 99284-25, 29125, S52.532A" at bounding box center [326, 211] width 321 height 24
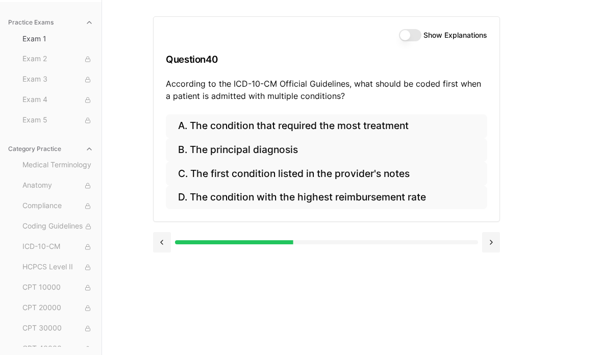
click at [197, 126] on button "A. The condition that required the most treatment" at bounding box center [326, 126] width 321 height 24
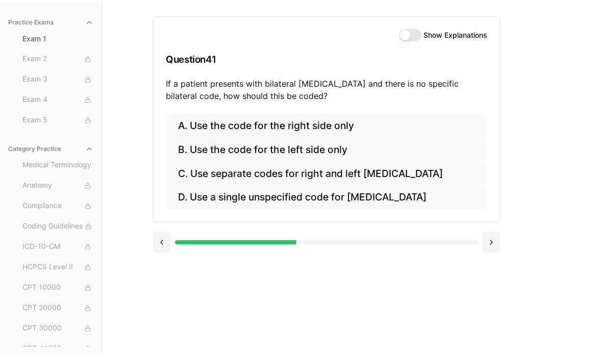
click at [340, 188] on button "D. Use a single unspecified code for otitis media" at bounding box center [326, 198] width 321 height 24
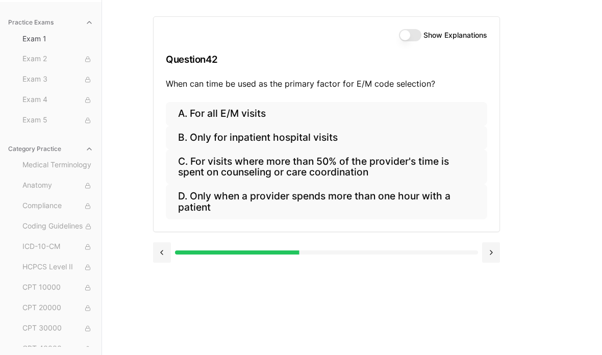
click at [170, 244] on button at bounding box center [162, 252] width 18 height 20
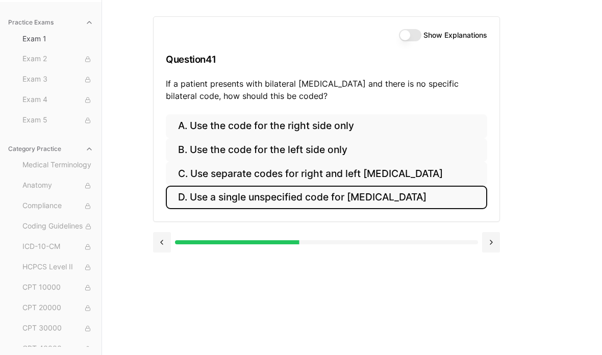
click at [336, 202] on button "D. Use a single unspecified code for otitis media" at bounding box center [326, 198] width 321 height 24
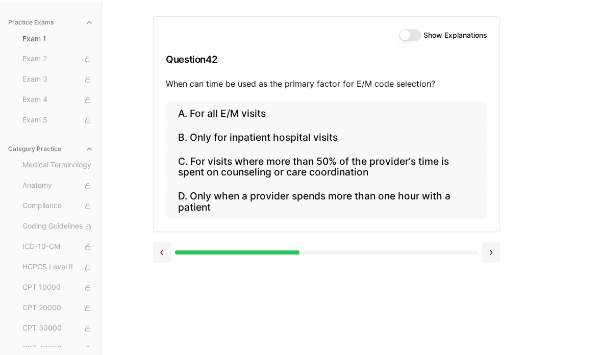
click at [307, 202] on button "D. Only when a provider spends more than one hour with a patient" at bounding box center [326, 201] width 321 height 35
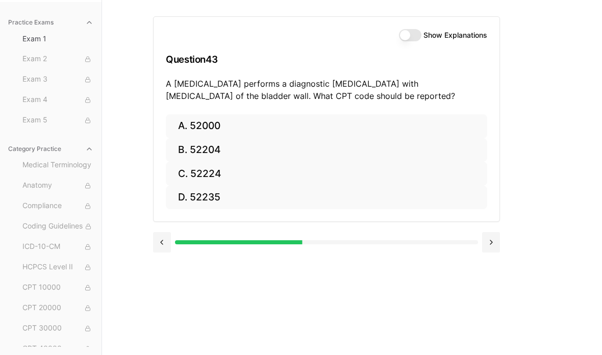
click at [174, 148] on button "B. 52204" at bounding box center [326, 150] width 321 height 24
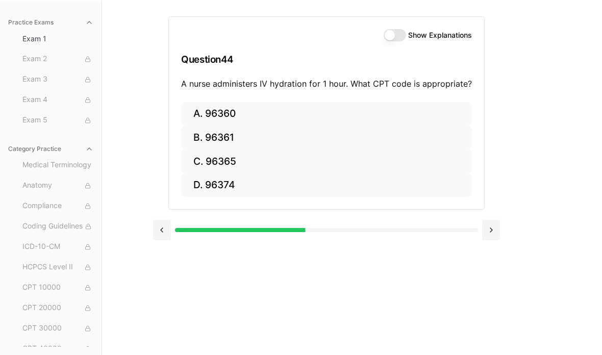
click at [197, 111] on button "A. 96360" at bounding box center [326, 114] width 291 height 24
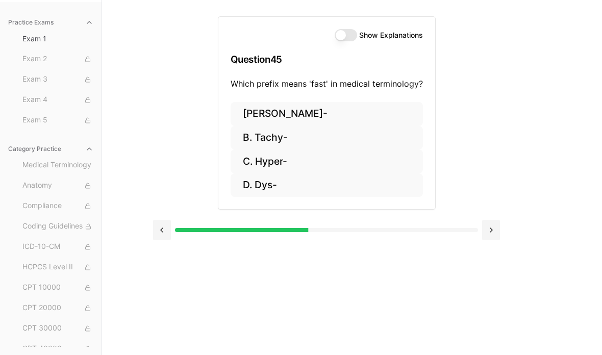
click at [253, 115] on button "A. Brady-" at bounding box center [327, 114] width 192 height 24
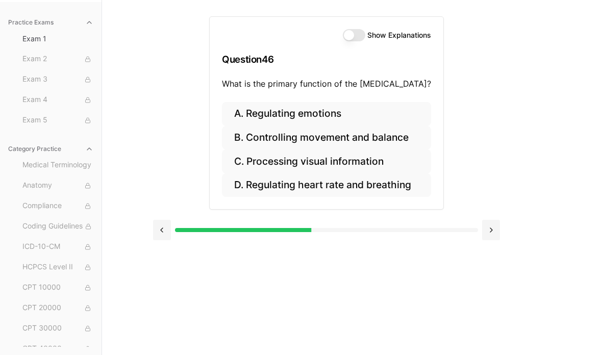
click at [251, 184] on button "D. Regulating heart rate and breathing" at bounding box center [326, 186] width 209 height 24
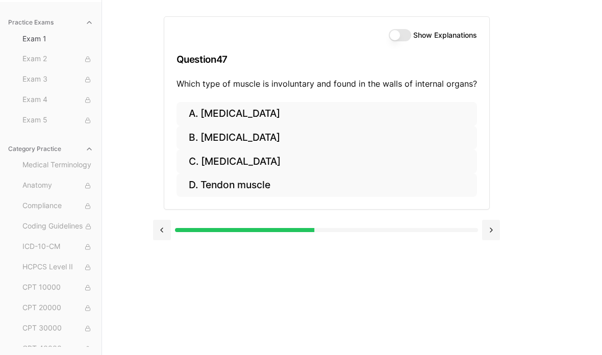
click at [165, 226] on button at bounding box center [162, 230] width 18 height 20
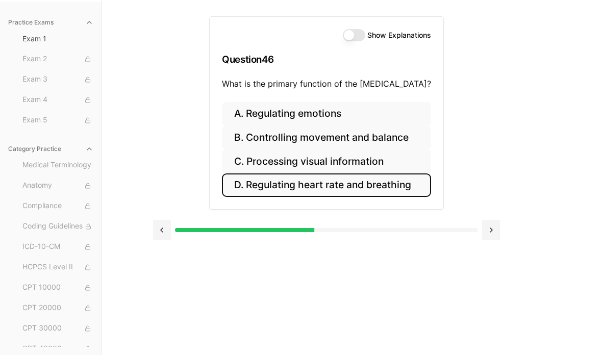
click at [256, 114] on button "A. Regulating emotions" at bounding box center [326, 114] width 209 height 24
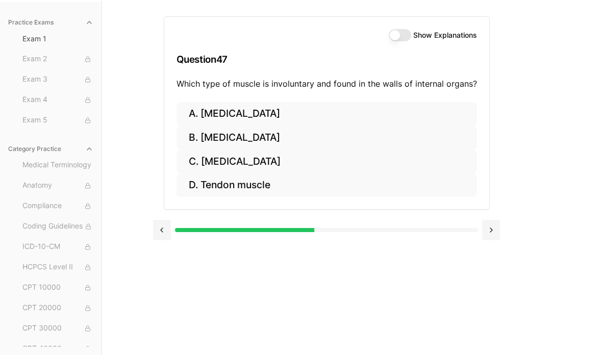
click at [156, 226] on button at bounding box center [162, 230] width 18 height 20
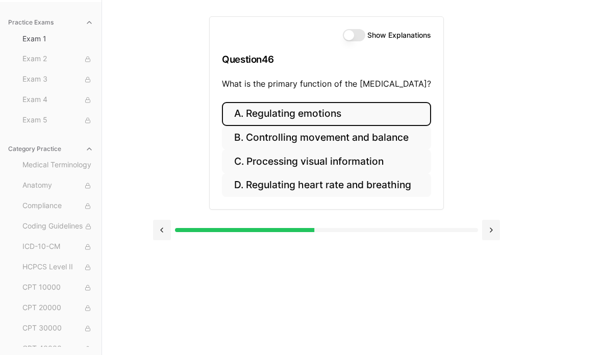
click at [252, 184] on button "D. Regulating heart rate and breathing" at bounding box center [326, 186] width 209 height 24
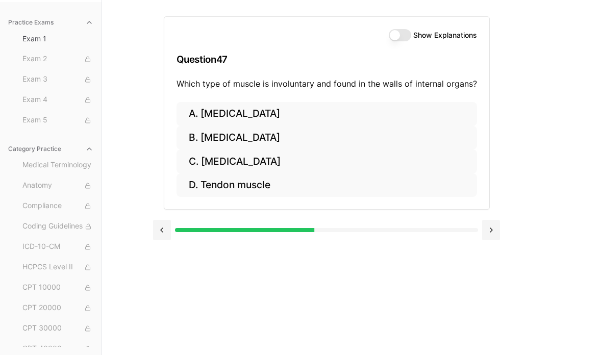
click at [203, 105] on button "A. Skeletal muscle" at bounding box center [327, 114] width 301 height 24
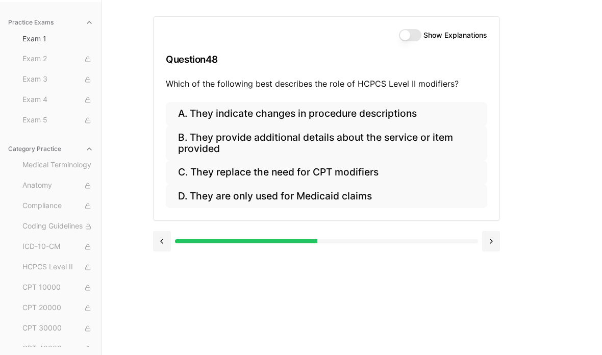
click at [162, 241] on button at bounding box center [162, 241] width 18 height 20
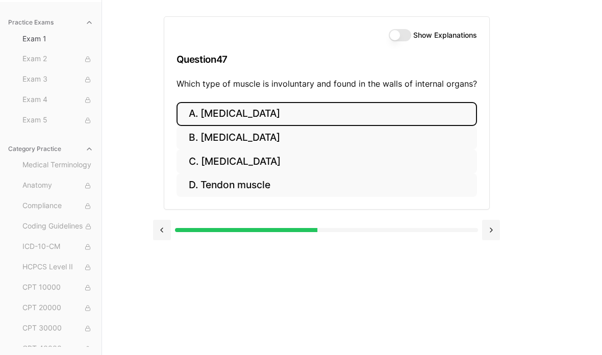
click at [489, 230] on button at bounding box center [491, 230] width 18 height 20
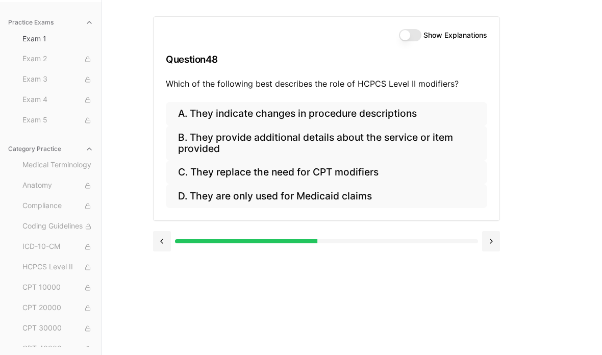
click at [190, 191] on button "D. They are only used for Medicaid claims" at bounding box center [326, 196] width 321 height 24
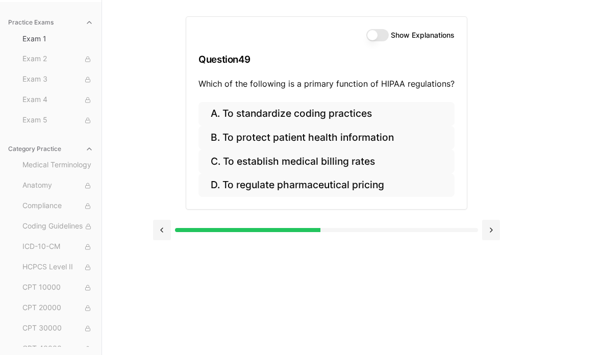
click at [228, 132] on button "B. To protect patient health information" at bounding box center [327, 138] width 256 height 24
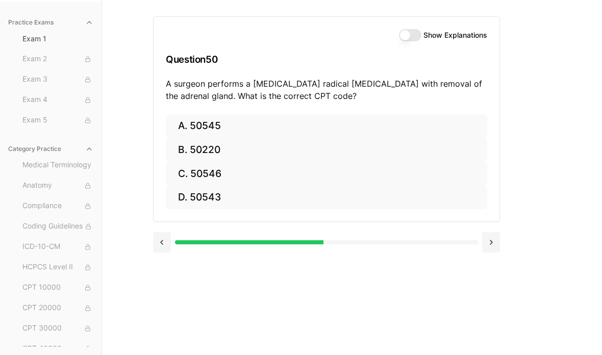
click at [184, 130] on button "A. 50545" at bounding box center [326, 126] width 321 height 24
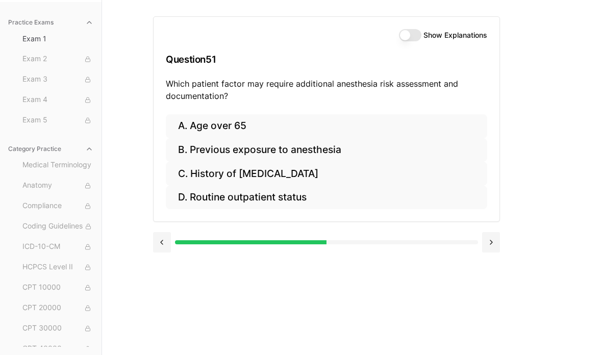
click at [197, 175] on button "C. History of obstructive sleep apnea" at bounding box center [326, 174] width 321 height 24
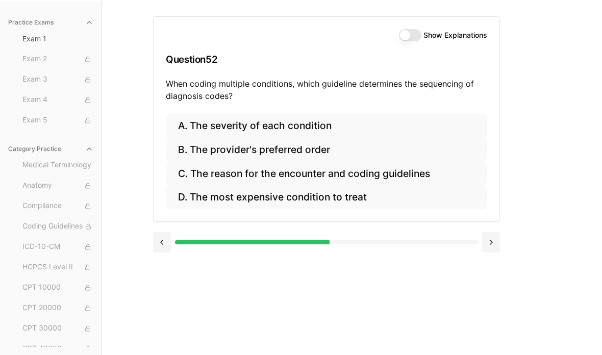
click at [250, 172] on button "C. The reason for the encounter and coding guidelines" at bounding box center [326, 174] width 321 height 24
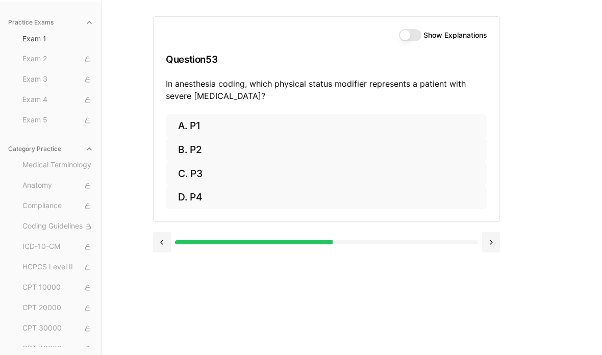
click at [179, 172] on button "C. P3" at bounding box center [326, 174] width 321 height 24
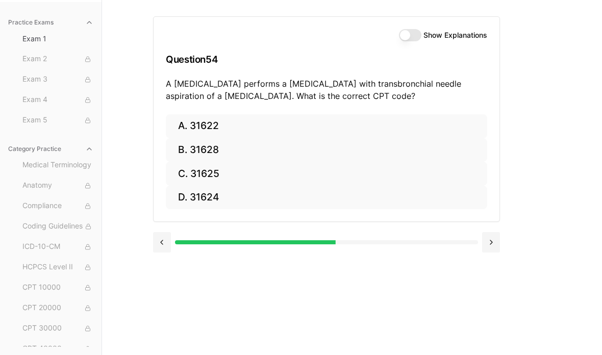
click at [255, 128] on button "A. 31622" at bounding box center [326, 126] width 321 height 24
click at [167, 241] on button at bounding box center [162, 242] width 18 height 20
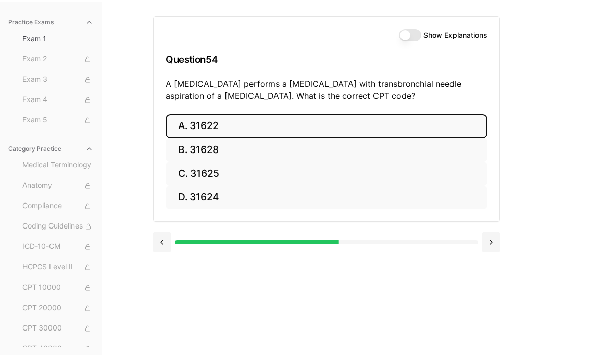
click at [238, 144] on button "B. 31628" at bounding box center [326, 150] width 321 height 24
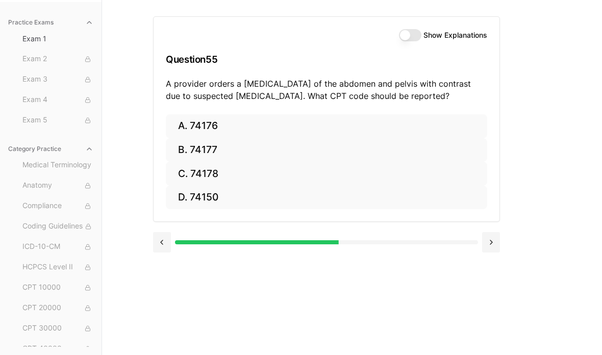
click at [279, 141] on button "B. 74177" at bounding box center [326, 150] width 321 height 24
click at [243, 150] on button "B. 71046" at bounding box center [326, 150] width 321 height 24
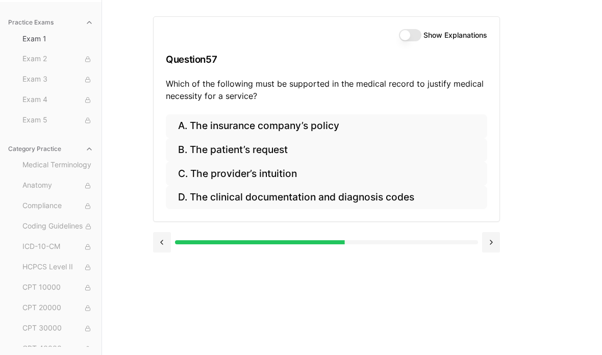
click at [352, 130] on button "A. The insurance company’s policy" at bounding box center [326, 126] width 321 height 24
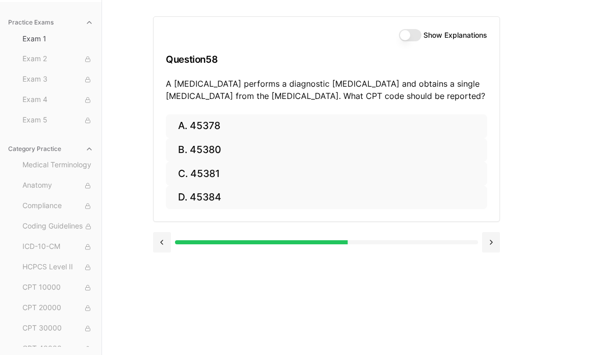
click at [224, 140] on button "B. 45380" at bounding box center [326, 150] width 321 height 24
click at [490, 240] on button at bounding box center [491, 242] width 18 height 20
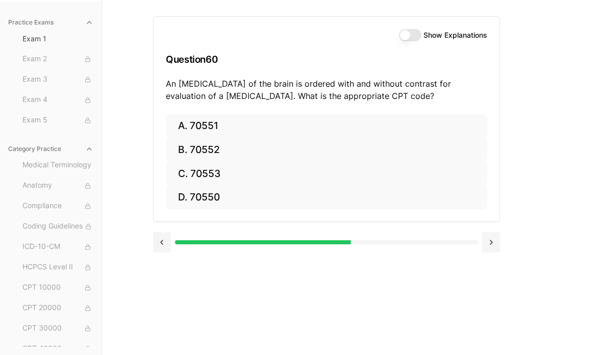
click at [238, 128] on button "A. 70551" at bounding box center [326, 126] width 321 height 24
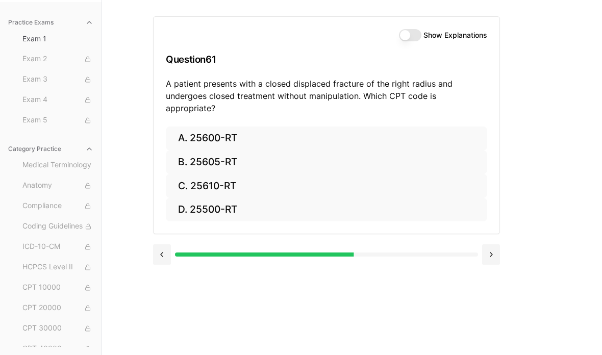
click at [290, 127] on button "A. 25600-RT" at bounding box center [326, 139] width 321 height 24
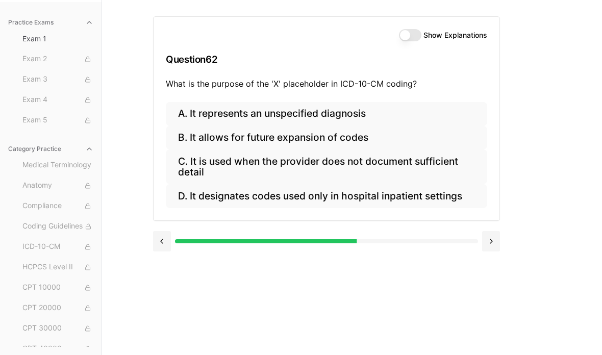
click at [173, 139] on button "B. It allows for future expansion of codes" at bounding box center [326, 138] width 321 height 24
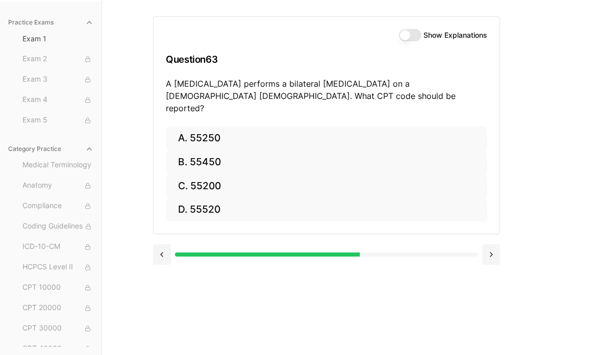
click at [180, 127] on button "A. 55250" at bounding box center [326, 139] width 321 height 24
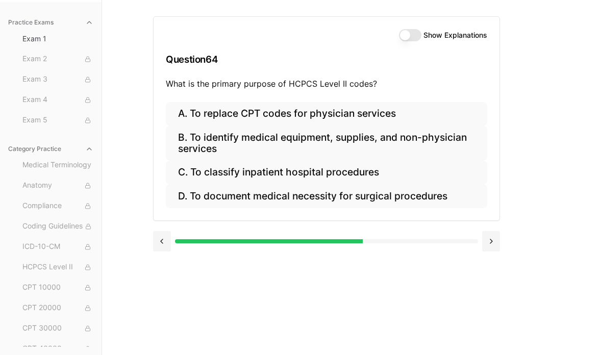
click at [186, 142] on button "B. To identify medical equipment, supplies, and non-physician services" at bounding box center [326, 143] width 321 height 35
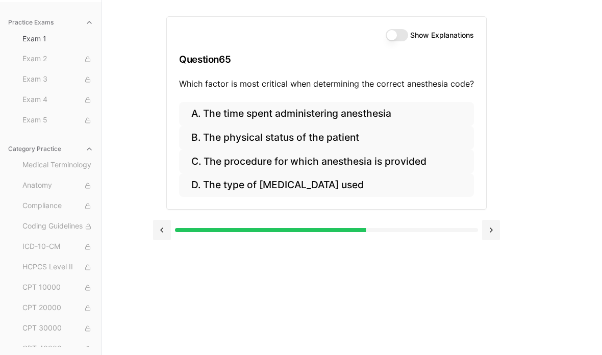
click at [157, 237] on button at bounding box center [162, 230] width 18 height 20
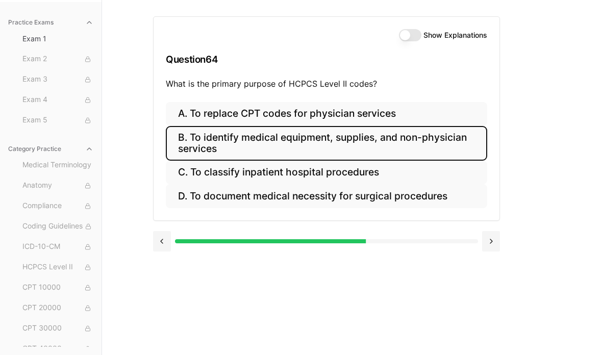
click at [500, 235] on button at bounding box center [491, 241] width 18 height 20
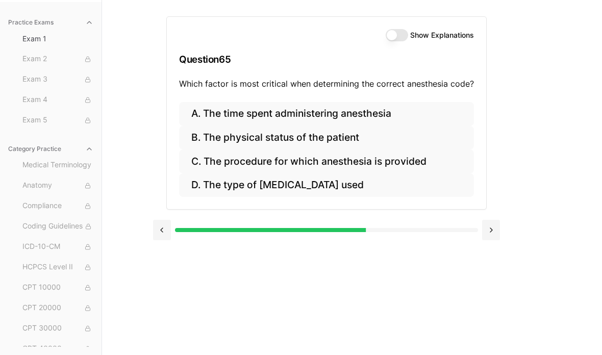
click at [191, 114] on button "A. The time spent administering anesthesia" at bounding box center [326, 114] width 295 height 24
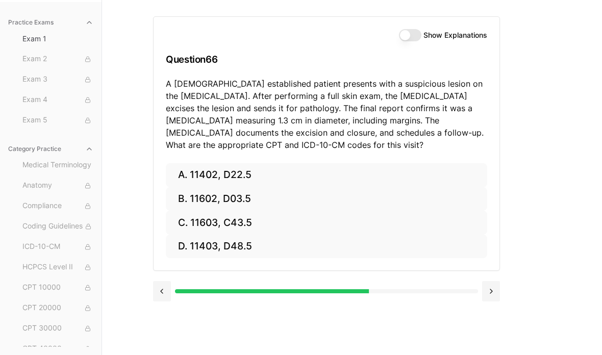
click at [233, 195] on button "B. 11602, D03.5" at bounding box center [326, 199] width 321 height 24
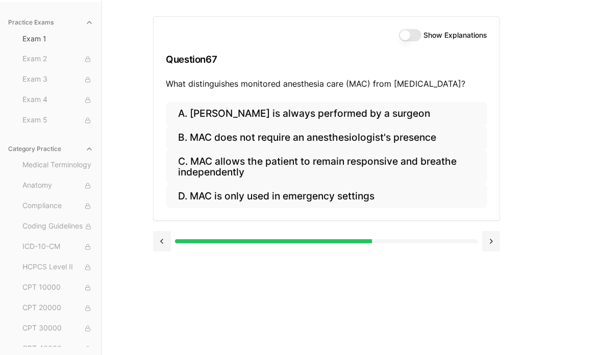
click at [447, 164] on button "C. MAC allows the patient to remain responsive and breathe independently" at bounding box center [326, 167] width 321 height 35
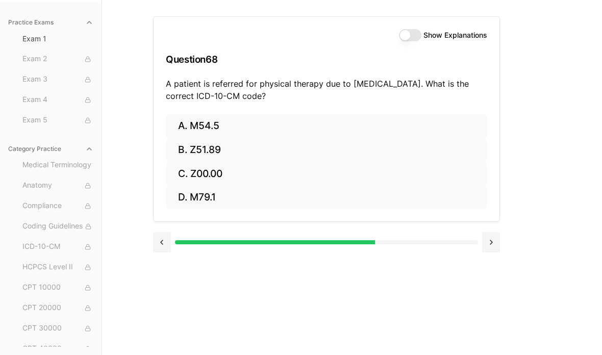
click at [181, 130] on button "A. M54.5" at bounding box center [326, 126] width 321 height 24
click at [240, 126] on button "A. 25260" at bounding box center [326, 126] width 321 height 24
click at [236, 128] on button "A. 61312" at bounding box center [326, 126] width 321 height 24
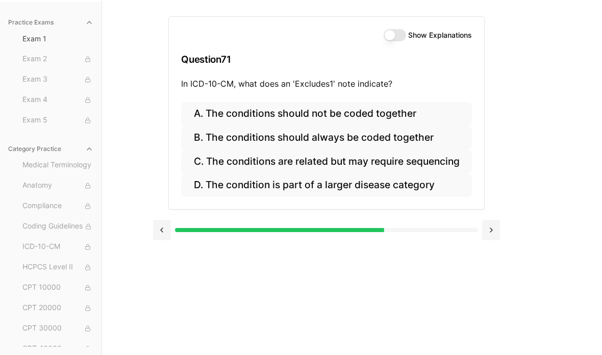
click at [405, 115] on button "A. The conditions should not be coded together" at bounding box center [326, 114] width 290 height 24
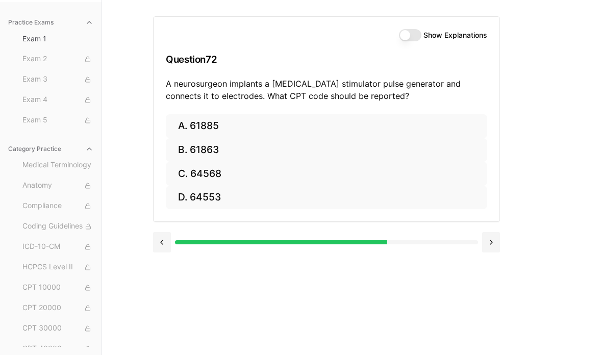
click at [229, 179] on button "C. 64568" at bounding box center [326, 174] width 321 height 24
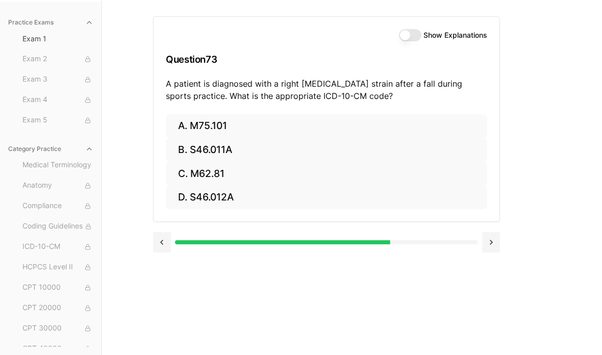
click at [274, 119] on button "A. M75.101" at bounding box center [326, 126] width 321 height 24
click at [393, 111] on div "Show Explanations Question 74 A provider aspirates synovial fluid from a patien…" at bounding box center [327, 65] width 346 height 97
click at [494, 239] on button at bounding box center [491, 242] width 18 height 20
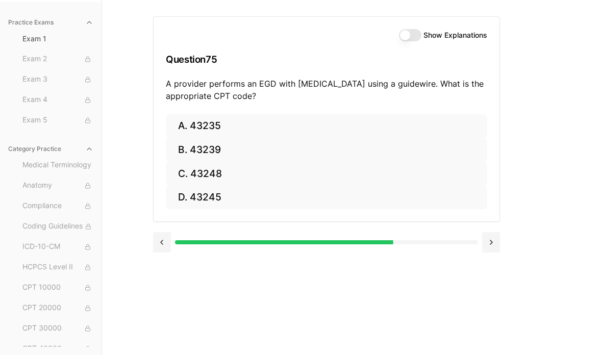
click at [257, 167] on button "C. 43248" at bounding box center [326, 174] width 321 height 24
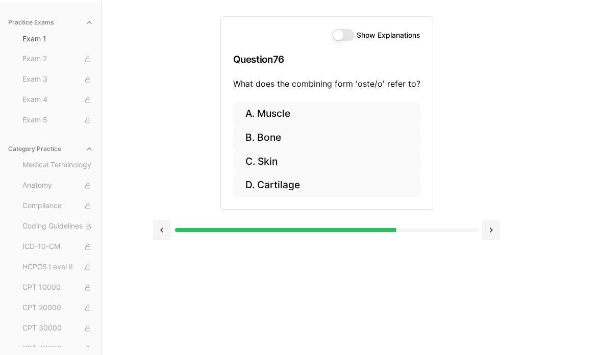
click at [306, 135] on button "B. Bone" at bounding box center [326, 138] width 187 height 24
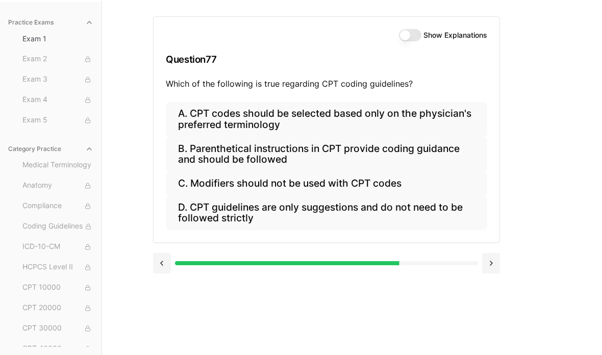
click at [337, 152] on button "B. Parenthetical instructions in CPT provide coding guidance and should be foll…" at bounding box center [326, 154] width 321 height 35
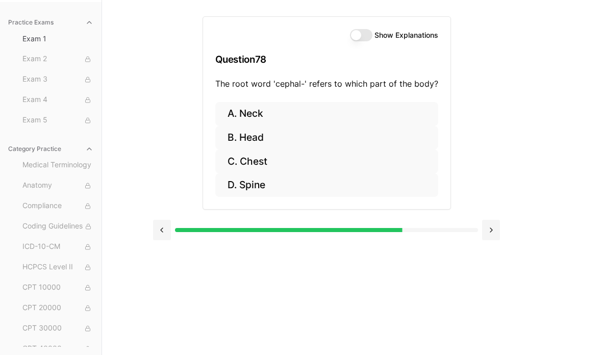
click at [323, 131] on button "B. Head" at bounding box center [326, 138] width 223 height 24
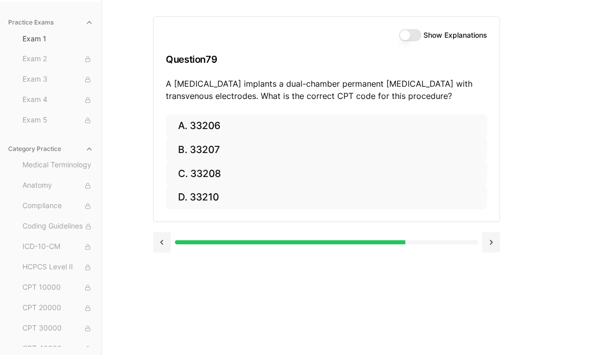
click at [246, 126] on button "A. 33206" at bounding box center [326, 126] width 321 height 24
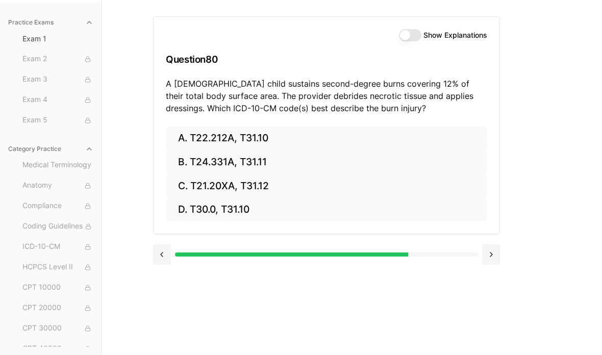
click at [189, 134] on button "A. T22.212A, T31.10" at bounding box center [326, 139] width 321 height 24
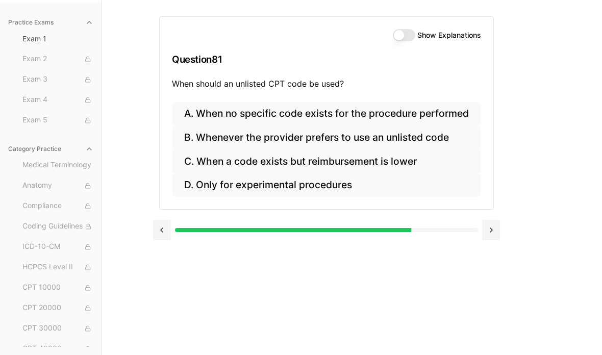
click at [197, 114] on button "A. When no specific code exists for the procedure performed" at bounding box center [326, 114] width 309 height 24
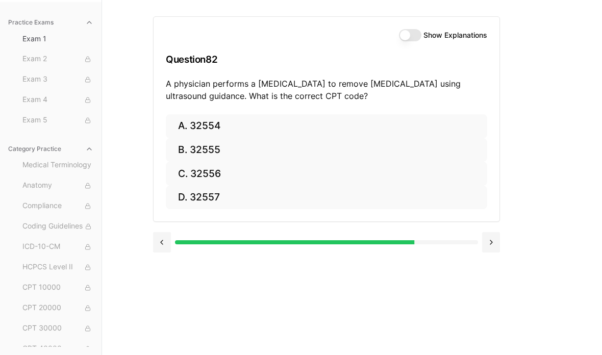
click at [244, 146] on button "B. 32555" at bounding box center [326, 150] width 321 height 24
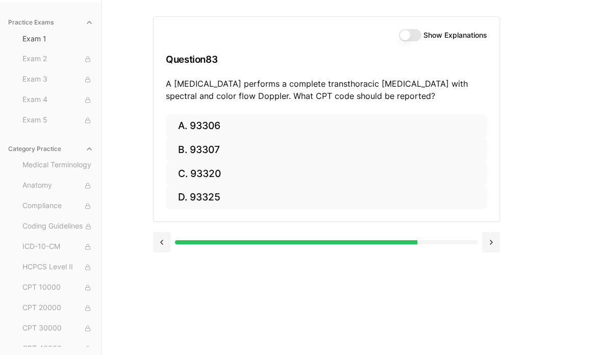
click at [254, 123] on button "A. 93306" at bounding box center [326, 126] width 321 height 24
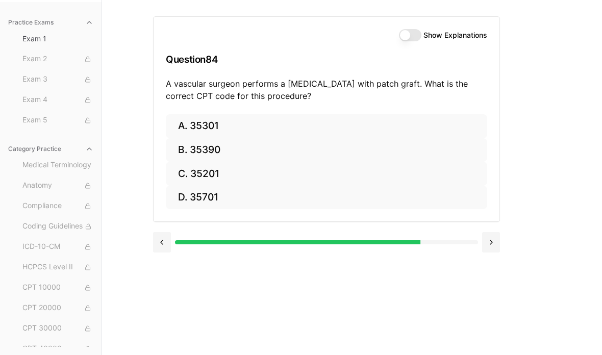
click at [394, 126] on button "A. 35301" at bounding box center [326, 126] width 321 height 24
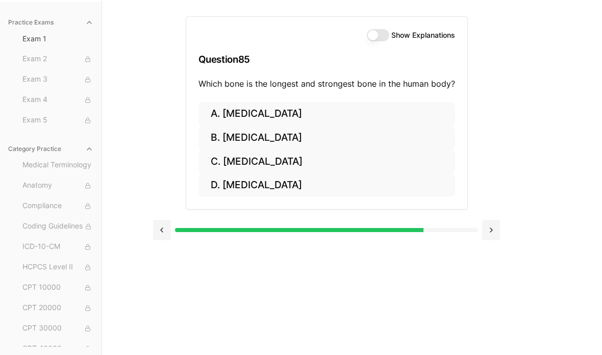
click at [389, 136] on button "B. Femur" at bounding box center [327, 138] width 257 height 24
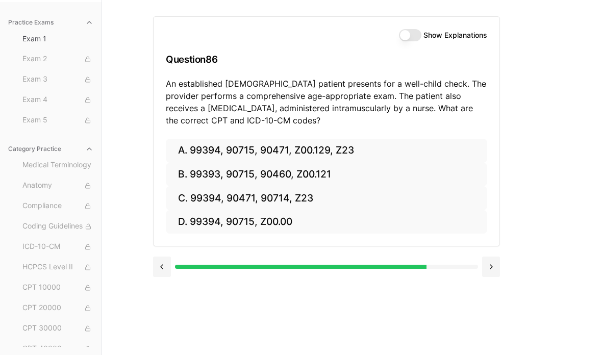
click at [375, 168] on button "B. 99393, 90715, 90460, Z00.121" at bounding box center [326, 175] width 321 height 24
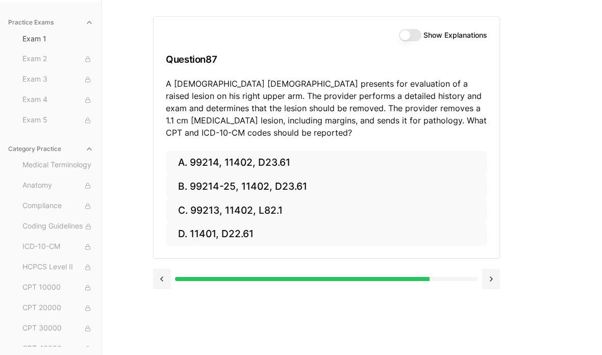
click at [177, 167] on button "A. 99214, 11402, D23.61" at bounding box center [326, 163] width 321 height 24
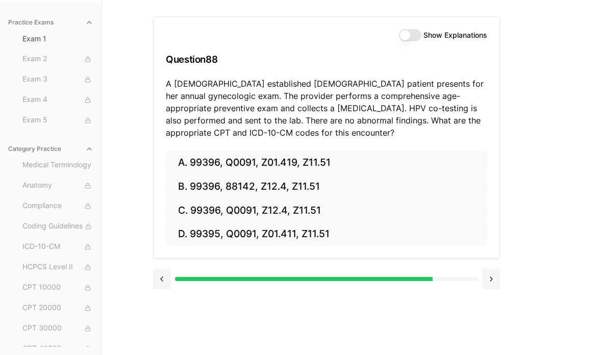
click at [163, 271] on button at bounding box center [162, 279] width 18 height 20
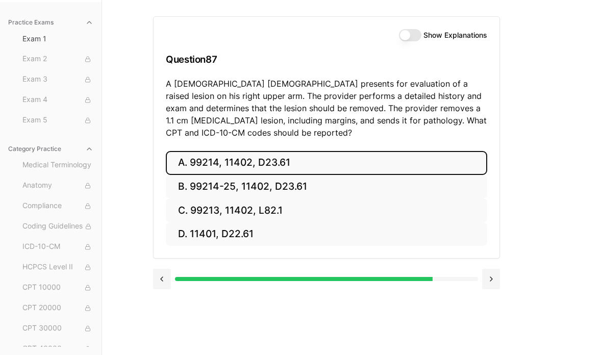
click at [495, 273] on button at bounding box center [491, 279] width 18 height 20
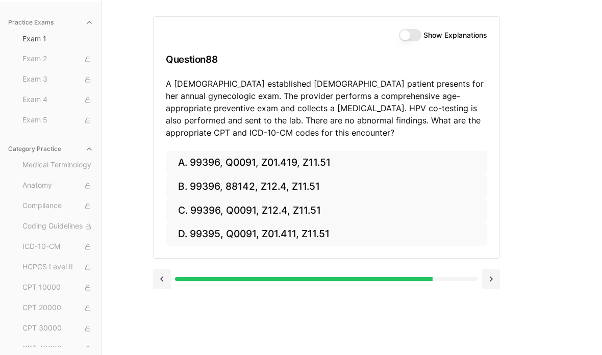
click at [218, 233] on button "D. 99395, Q0091, Z01.411, Z11.51" at bounding box center [326, 234] width 321 height 24
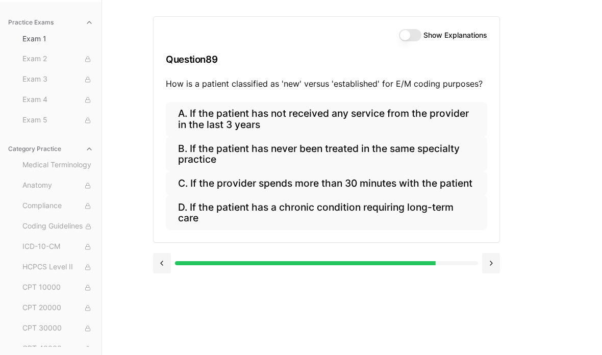
click at [453, 146] on button "B. If the patient has never been treated in the same specialty practice" at bounding box center [326, 154] width 321 height 35
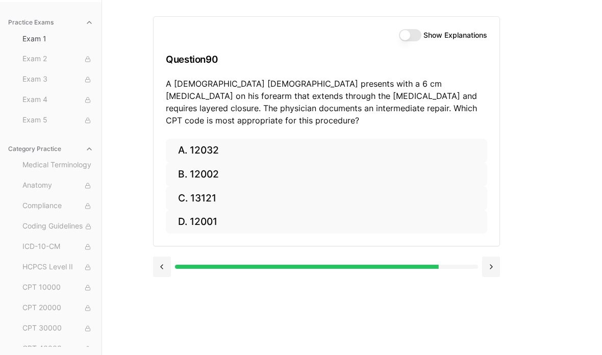
click at [262, 139] on button "A. 12032" at bounding box center [326, 151] width 321 height 24
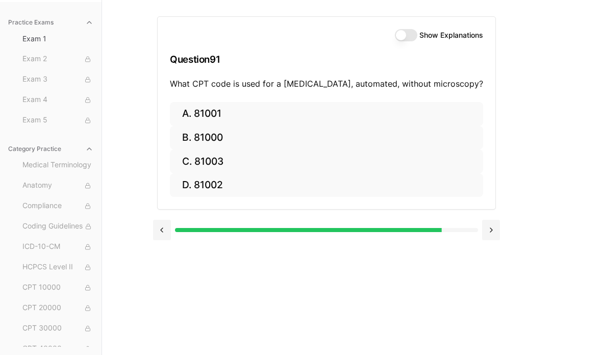
click at [249, 161] on button "C. 81003" at bounding box center [326, 162] width 313 height 24
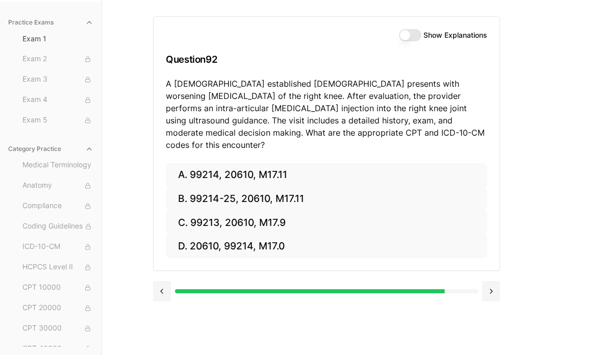
click at [188, 163] on button "A. 99214, 20610, M17.11" at bounding box center [326, 175] width 321 height 24
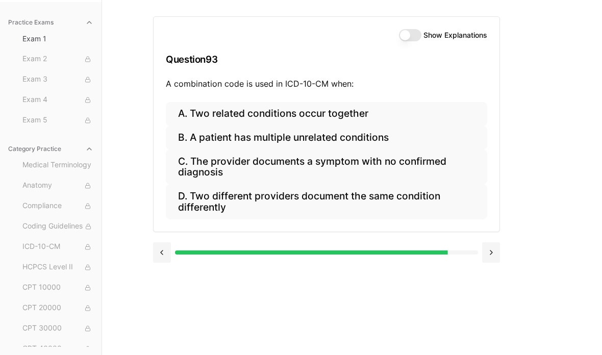
click at [222, 116] on button "A. Two related conditions occur together" at bounding box center [326, 114] width 321 height 24
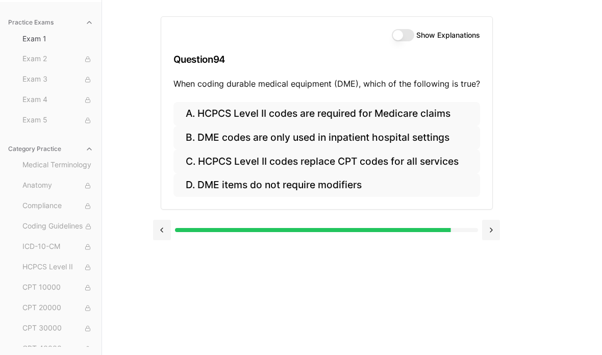
click at [195, 189] on button "D. DME items do not require modifiers" at bounding box center [327, 186] width 307 height 24
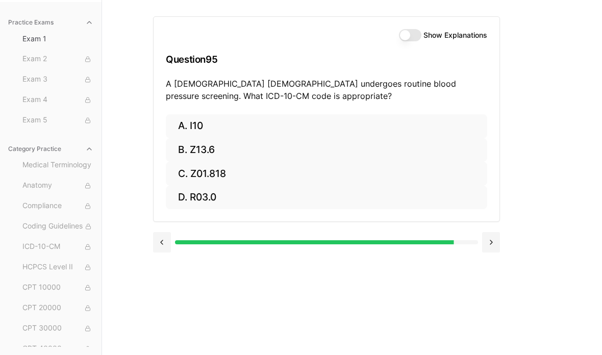
click at [179, 184] on button "C. Z01.818" at bounding box center [326, 174] width 321 height 24
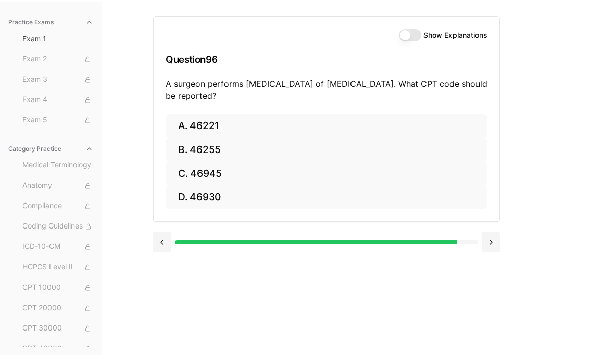
click at [166, 236] on button at bounding box center [162, 242] width 18 height 20
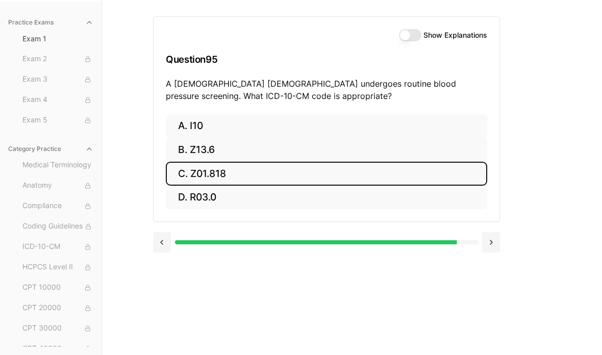
click at [180, 197] on button "D. R03.0" at bounding box center [326, 198] width 321 height 24
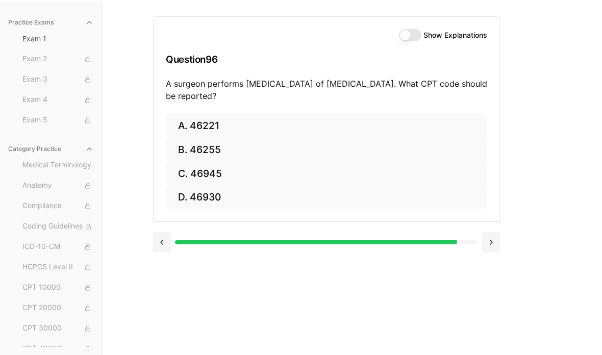
click at [243, 130] on button "A. 46221" at bounding box center [326, 126] width 321 height 24
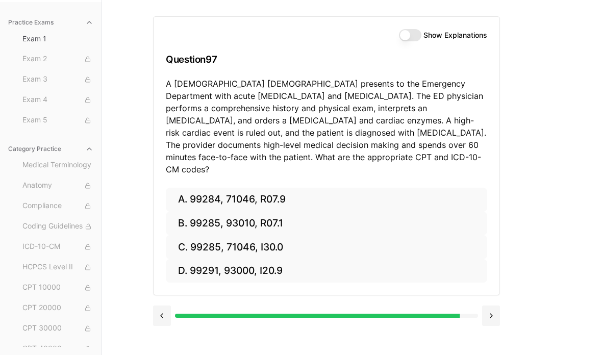
click at [293, 188] on button "A. 99284, 71046, R07.9" at bounding box center [326, 200] width 321 height 24
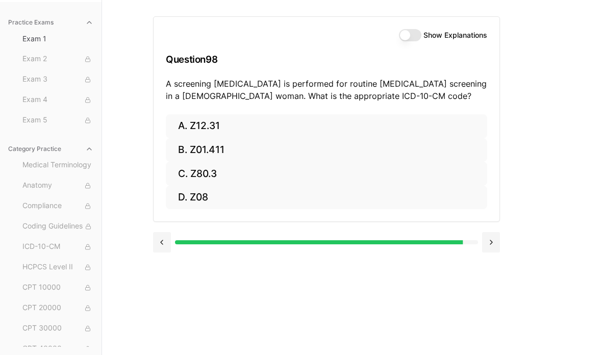
click at [182, 127] on button "A. Z12.31" at bounding box center [326, 126] width 321 height 24
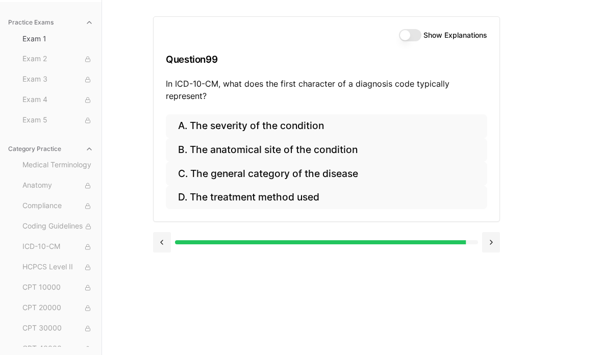
click at [184, 175] on button "C. The general category of the disease" at bounding box center [326, 174] width 321 height 24
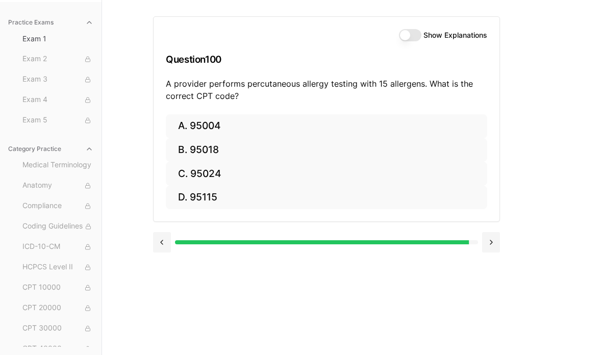
click at [268, 136] on button "A. 95004" at bounding box center [326, 126] width 321 height 24
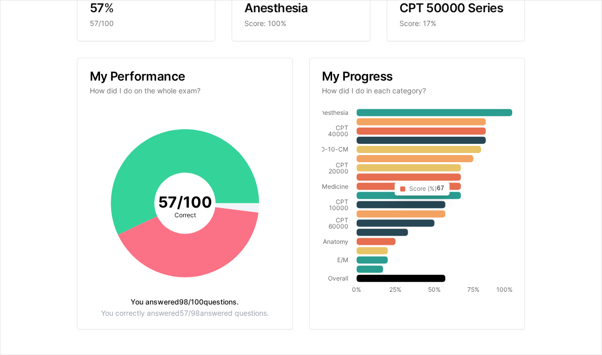
scroll to position [77, 0]
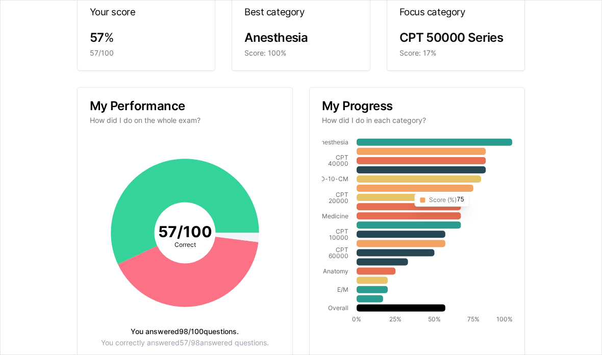
click at [437, 212] on icon at bounding box center [409, 215] width 104 height 7
click at [485, 111] on div "My Progress How did I do in each category?" at bounding box center [417, 113] width 215 height 50
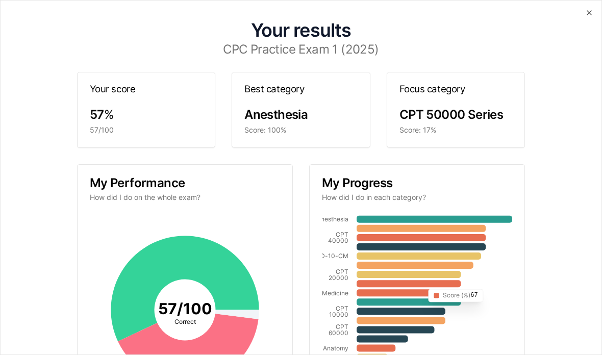
scroll to position [0, 0]
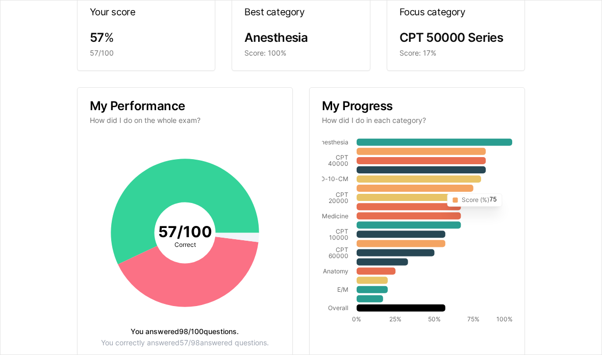
click at [500, 181] on icon "Anesthesia CPT 40000 ICD-10-CM CPT 20000 Medicine CPT 10000 CPT 60000 Anatomy E…" at bounding box center [417, 233] width 190 height 190
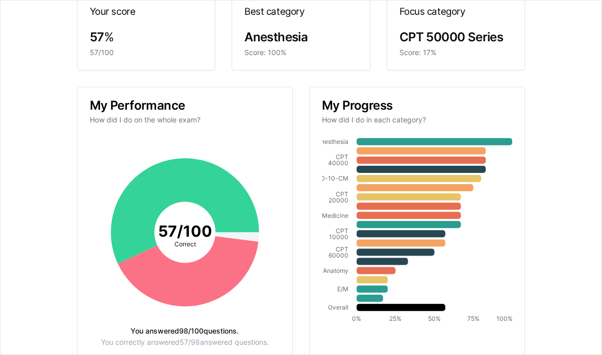
scroll to position [77, 0]
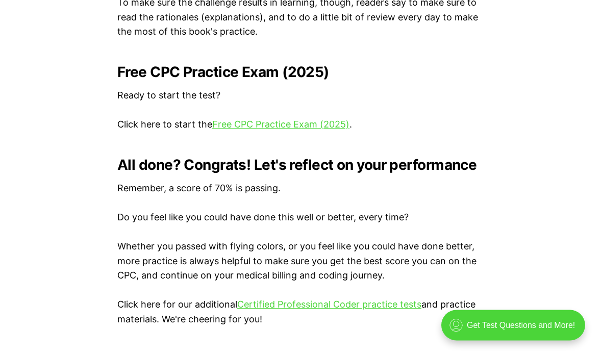
scroll to position [2074, 0]
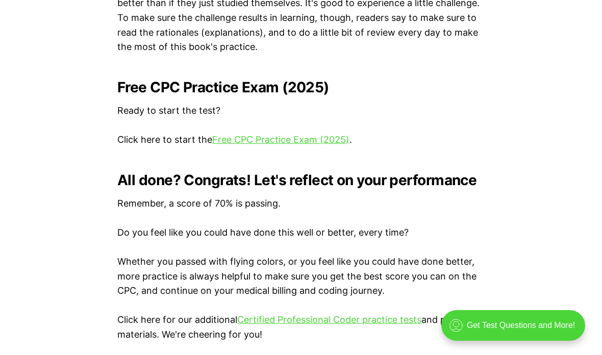
click at [325, 314] on link "Certified Professional Coder practice tests" at bounding box center [329, 319] width 184 height 11
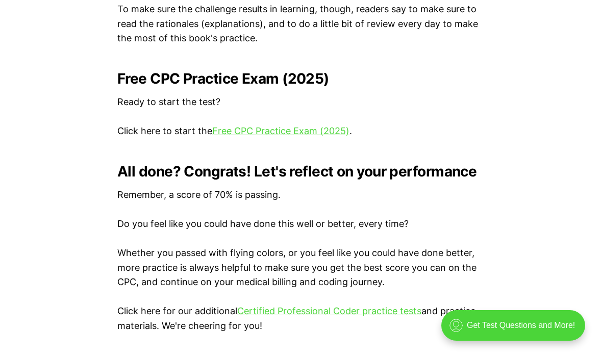
click at [310, 126] on link "Free CPC Practice Exam (2025)" at bounding box center [280, 131] width 137 height 11
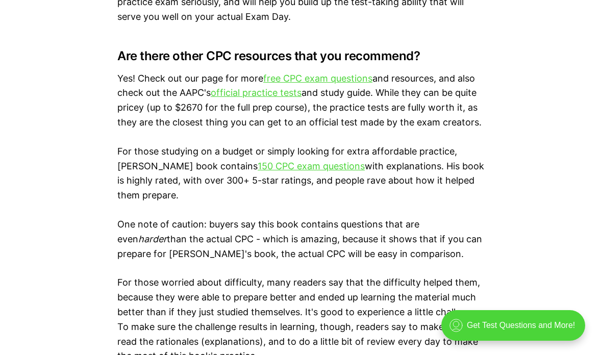
scroll to position [1764, 0]
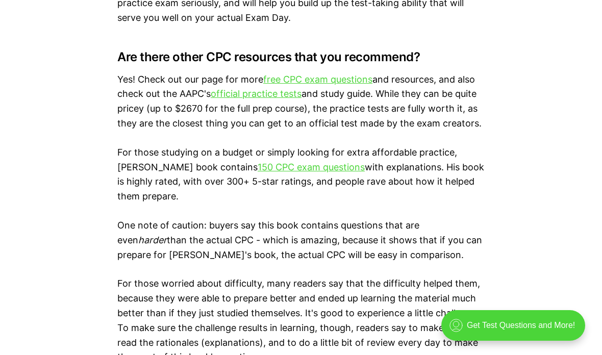
click at [276, 74] on link "free CPC exam questions" at bounding box center [317, 79] width 109 height 11
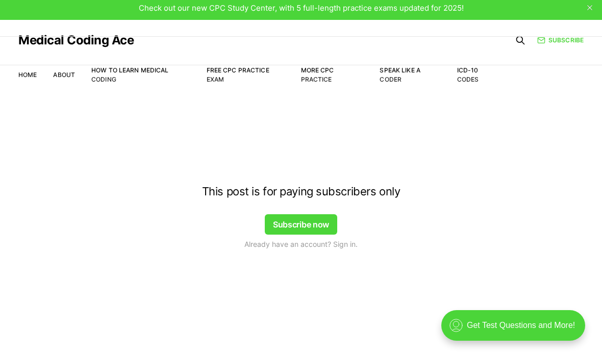
click at [499, 325] on div ".cls-1{fill:none;stroke:currentColor;stroke-linecap:round;stroke-linejoin:round…" at bounding box center [513, 325] width 144 height 31
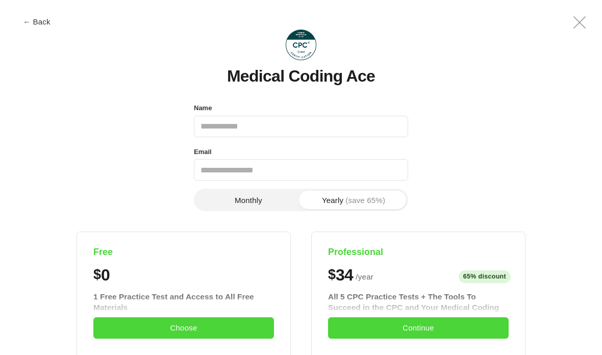
click at [26, 20] on span "←" at bounding box center [27, 22] width 8 height 8
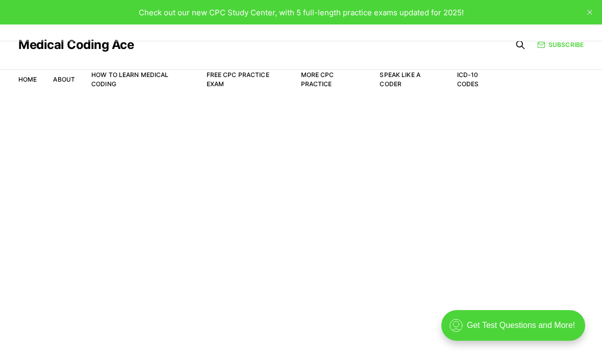
click at [411, 21] on div "Check out our new CPC Study Center, with 5 full-length practice exams updated f…" at bounding box center [301, 12] width 602 height 24
click at [416, 7] on div "Check out our new CPC Study Center, with 5 full-length practice exams updated f…" at bounding box center [301, 13] width 325 height 12
click at [236, 72] on link "Free CPC Practice Exam" at bounding box center [238, 79] width 63 height 17
click at [254, 68] on nav "Home About How to Learn Medical Coding Free CPC Practice Exam More CPC Practice…" at bounding box center [258, 79] width 481 height 29
click at [249, 66] on nav "Home About How to Learn Medical Coding Free CPC Practice Exam More CPC Practice…" at bounding box center [258, 79] width 481 height 29
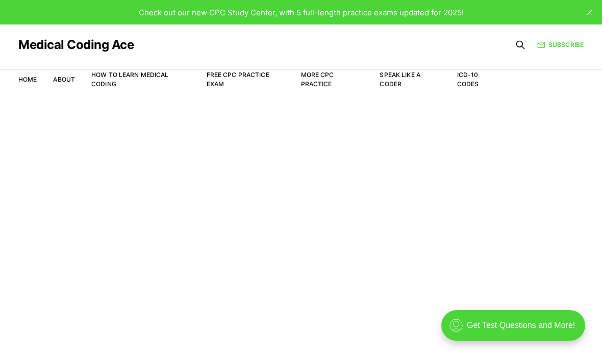
click at [269, 87] on li "Free CPC Practice Exam" at bounding box center [246, 79] width 78 height 18
click at [409, 5] on div "Check out our new CPC Study Center, with 5 full-length practice exams updated f…" at bounding box center [301, 12] width 602 height 24
click at [395, 12] on span "Check out our new CPC Study Center, with 5 full-length practice exams updated f…" at bounding box center [301, 13] width 325 height 10
click at [395, 11] on span "Check out our new CPC Study Center, with 5 full-length practice exams updated f…" at bounding box center [301, 13] width 325 height 10
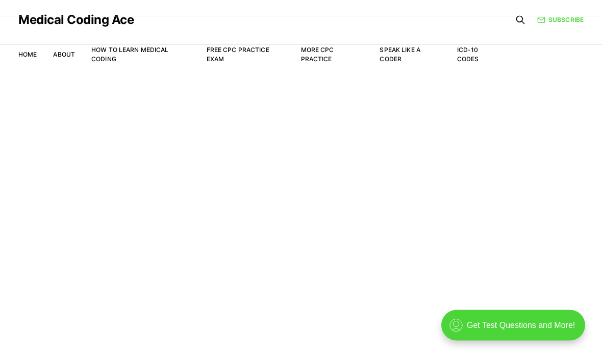
scroll to position [65, 0]
click at [387, 169] on main "Welcome to the Study Center - Student Plan" at bounding box center [301, 212] width 602 height 286
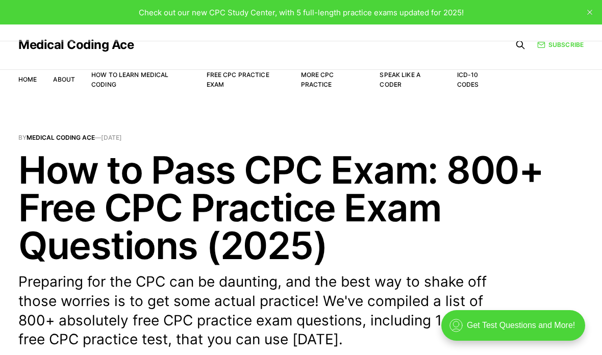
click at [229, 77] on link "Free CPC Practice Exam" at bounding box center [238, 79] width 63 height 17
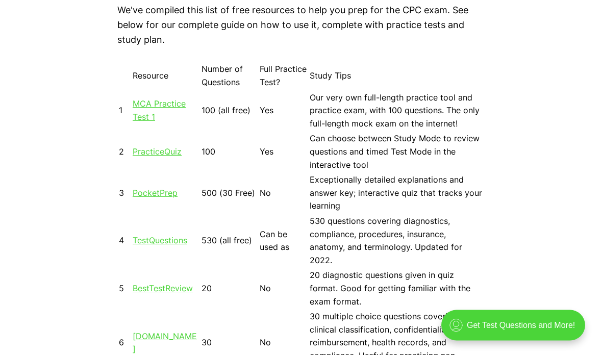
scroll to position [891, 0]
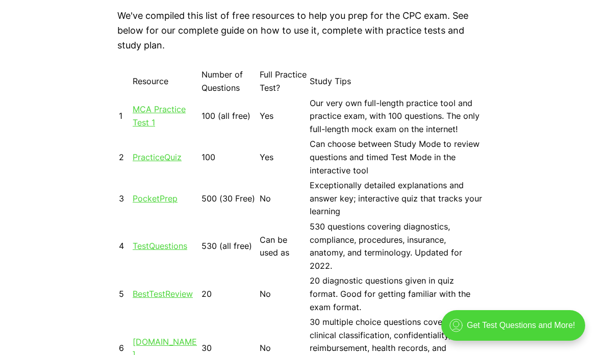
click at [144, 122] on link "MCA Practice Test 1" at bounding box center [159, 115] width 53 height 23
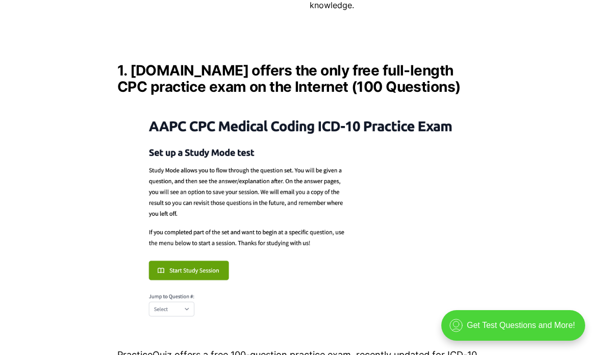
scroll to position [1361, 0]
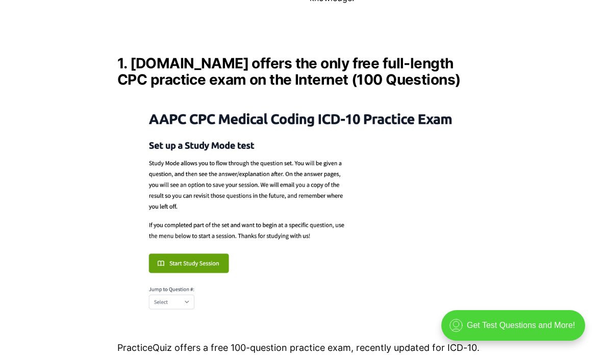
click at [160, 207] on img at bounding box center [300, 208] width 367 height 224
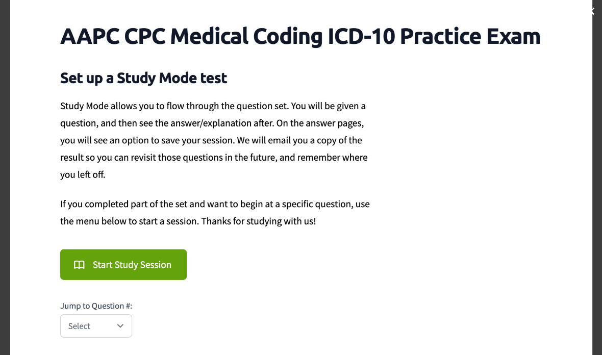
click at [124, 254] on img at bounding box center [301, 177] width 582 height 355
click at [114, 256] on img at bounding box center [301, 177] width 582 height 355
click at [112, 257] on img at bounding box center [301, 177] width 582 height 355
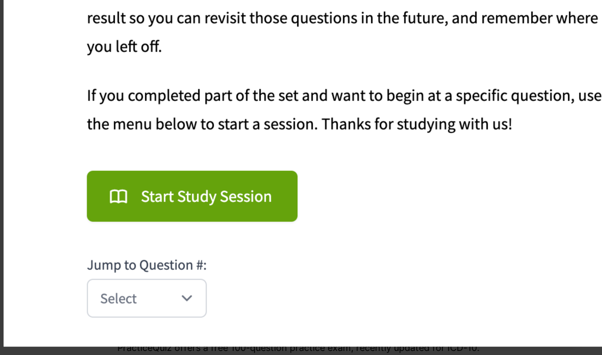
click at [476, 181] on img at bounding box center [488, 51] width 969 height 591
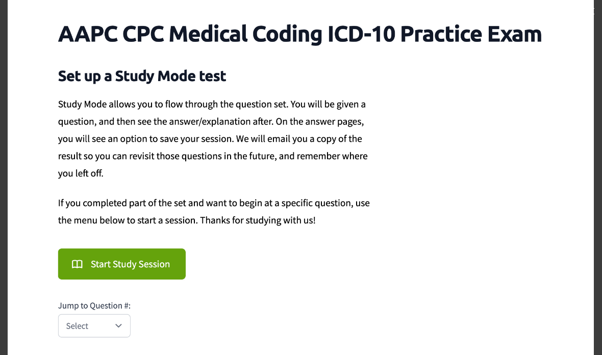
click at [49, 122] on img at bounding box center [301, 176] width 586 height 358
click at [115, 325] on img at bounding box center [301, 176] width 586 height 358
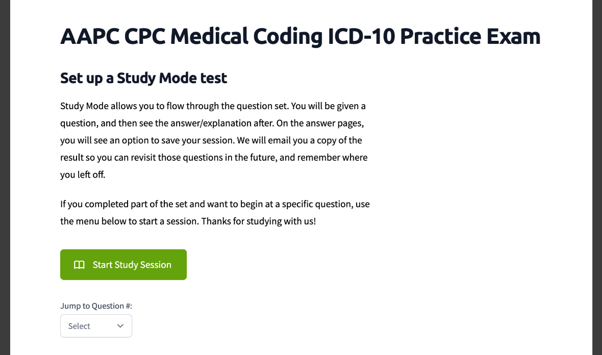
click at [20, 20] on div "1 / 1" at bounding box center [301, 11] width 602 height 22
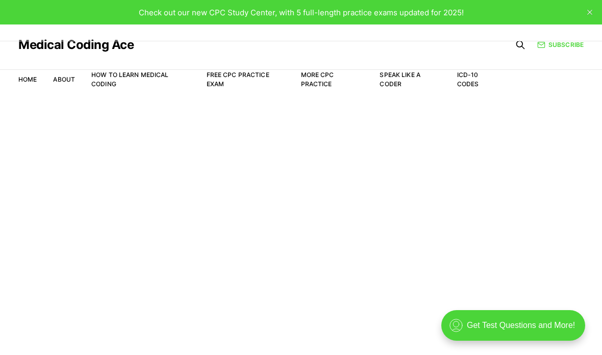
click at [247, 68] on nav "Home About How to Learn Medical Coding Free CPC Practice Exam More CPC Practice…" at bounding box center [258, 79] width 481 height 29
click at [263, 71] on link "Free CPC Practice Exam" at bounding box center [238, 79] width 63 height 17
click at [490, 321] on div ".cls-1{fill:none;stroke:currentColor;stroke-linecap:round;stroke-linejoin:round…" at bounding box center [513, 325] width 144 height 31
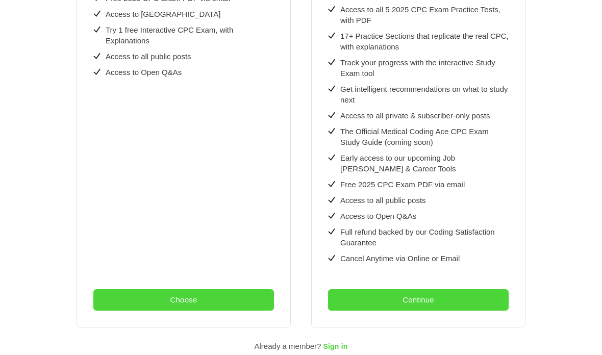
click at [598, 136] on div "← Back .a{fill:none;stroke:currentColor;stroke-linecap:round;stroke-linejoin:ro…" at bounding box center [301, 34] width 602 height 726
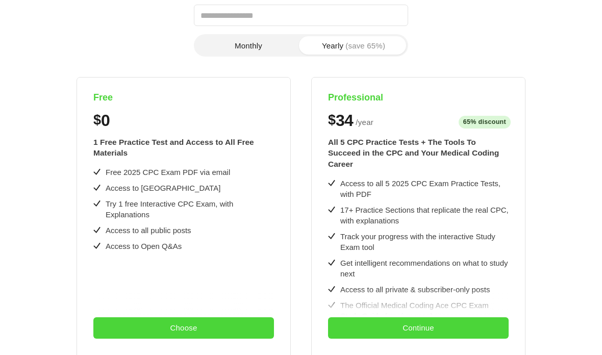
scroll to position [153, 0]
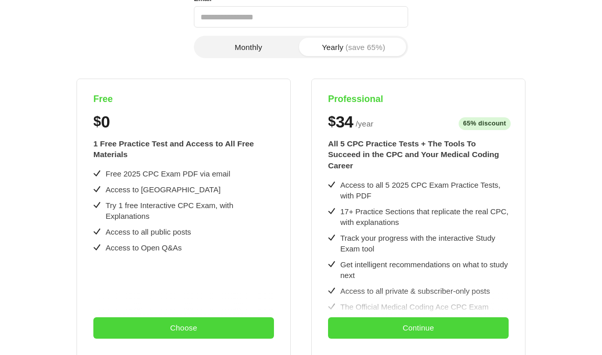
click at [225, 339] on button "Choose" at bounding box center [183, 327] width 181 height 21
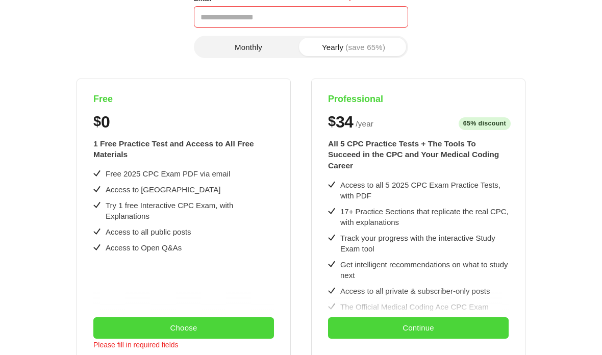
click at [229, 339] on button "Choose" at bounding box center [183, 327] width 181 height 21
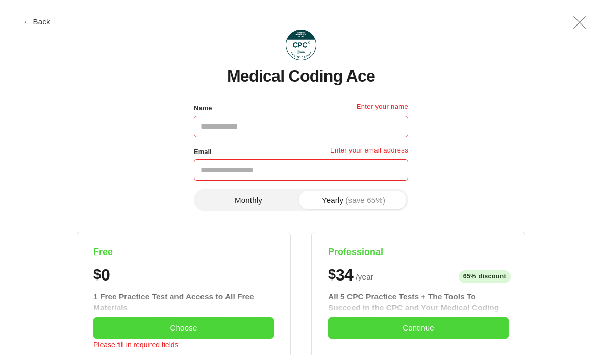
scroll to position [0, 0]
click at [338, 117] on input "Name" at bounding box center [301, 126] width 214 height 21
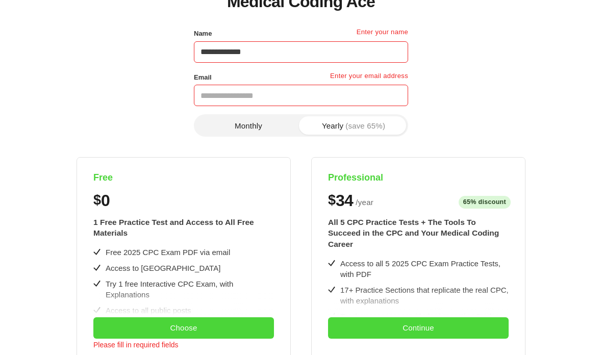
scroll to position [84, 0]
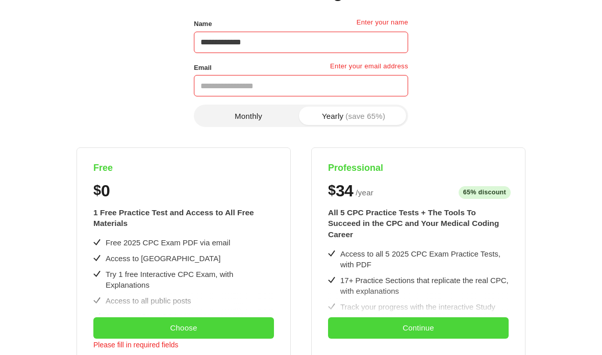
type input "**********"
click at [321, 80] on input "Email" at bounding box center [301, 85] width 214 height 21
type input "**********"
click at [442, 102] on div "**********" at bounding box center [301, 307] width 560 height 580
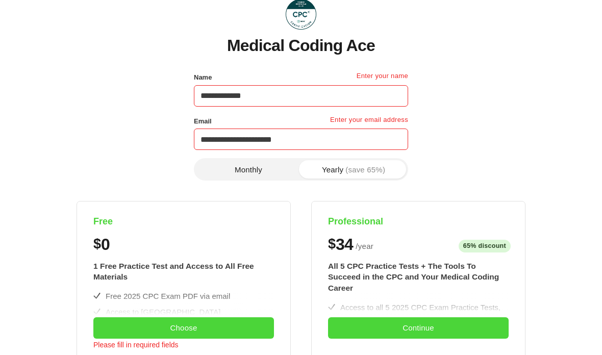
scroll to position [23, 0]
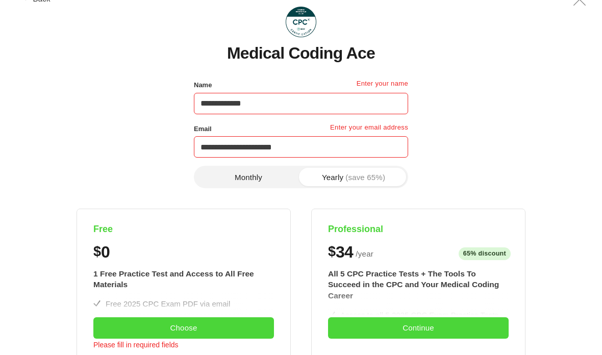
click at [274, 171] on button "Monthly" at bounding box center [248, 177] width 105 height 18
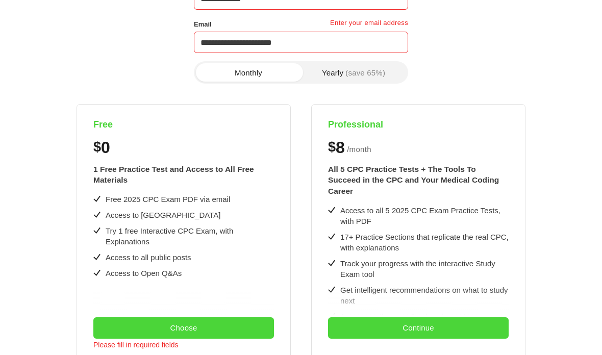
scroll to position [129, 0]
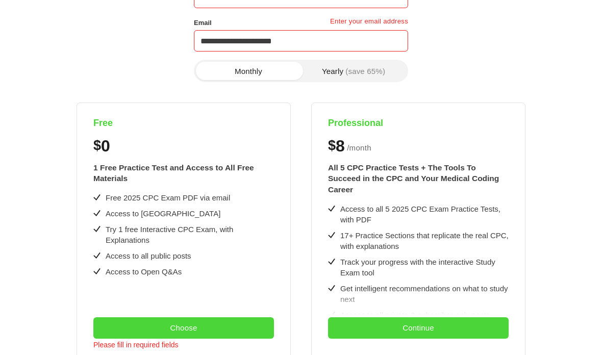
click at [238, 339] on button "Choose" at bounding box center [183, 327] width 181 height 21
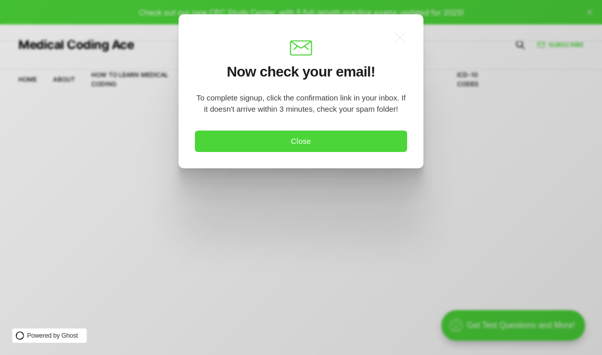
scroll to position [0, 0]
click at [406, 31] on icon ".a{fill:none;stroke:currentColor;stroke-linecap:round;stroke-linejoin:round;str…" at bounding box center [400, 38] width 22 height 22
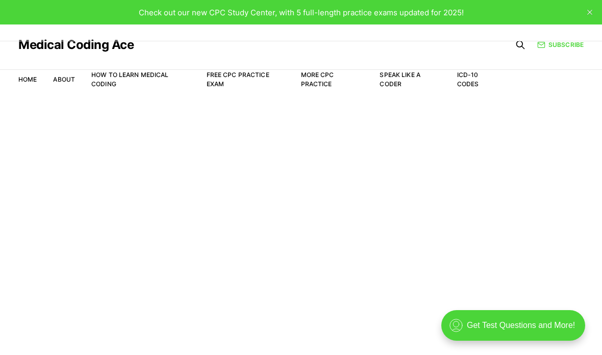
click at [254, 76] on link "Free CPC Practice Exam" at bounding box center [238, 79] width 63 height 17
click at [243, 197] on main "Welcome to the Study Center - Student Plan" at bounding box center [301, 237] width 602 height 286
click at [551, 100] on main "Welcome to the Study Center - Student Plan" at bounding box center [301, 237] width 602 height 286
click at [563, 49] on link "Subscribe" at bounding box center [560, 44] width 46 height 9
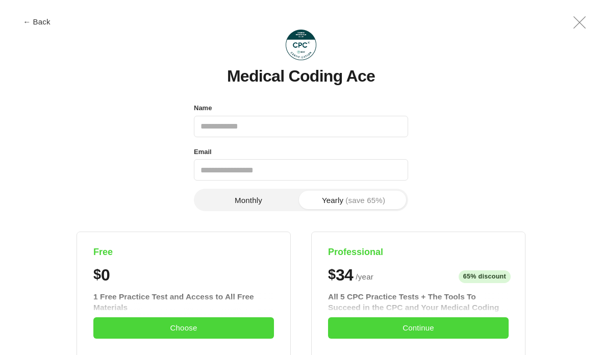
click at [577, 13] on icon ".a{fill:none;stroke:currentColor;stroke-linecap:round;stroke-linejoin:round;str…" at bounding box center [579, 22] width 24 height 24
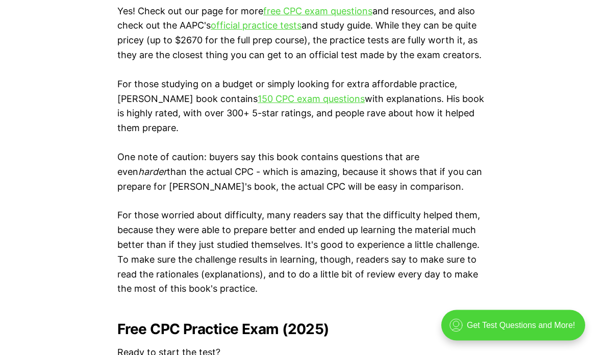
scroll to position [1833, 0]
click at [316, 93] on link "150 CPC exam questions" at bounding box center [311, 98] width 107 height 11
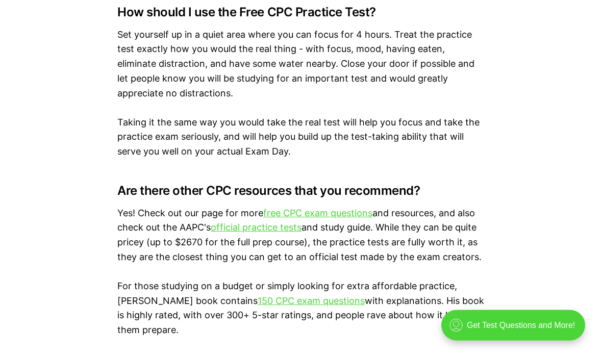
scroll to position [1630, 0]
click at [280, 222] on link "official practice tests" at bounding box center [256, 227] width 91 height 11
